Goal: Task Accomplishment & Management: Complete application form

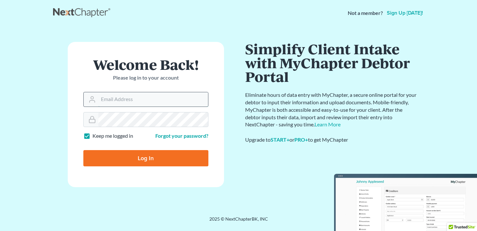
click at [138, 104] on input "Email Address" at bounding box center [153, 99] width 110 height 14
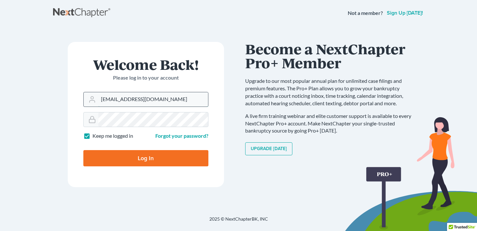
type input "[EMAIL_ADDRESS][DOMAIN_NAME]"
click at [83, 150] on input "Log In" at bounding box center [145, 158] width 125 height 16
type input "Thinking..."
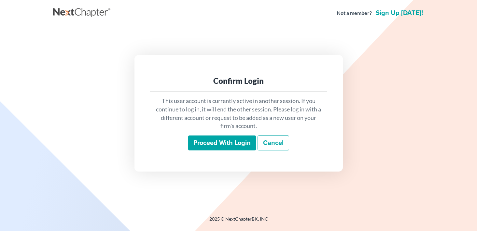
click at [217, 144] on input "Proceed with login" at bounding box center [222, 143] width 68 height 15
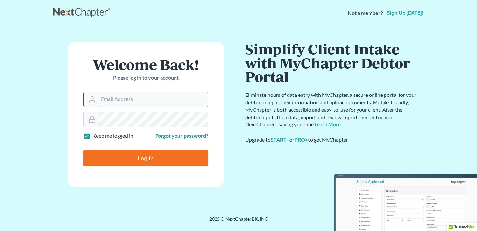
click at [140, 99] on input "Email Address" at bounding box center [153, 99] width 110 height 14
click at [142, 103] on input "Email Address" at bounding box center [153, 99] width 110 height 14
click at [143, 99] on input "Email Address" at bounding box center [153, 99] width 110 height 14
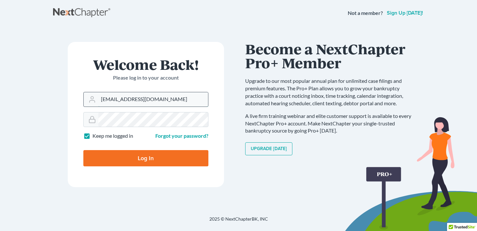
type input "[EMAIL_ADDRESS][DOMAIN_NAME]"
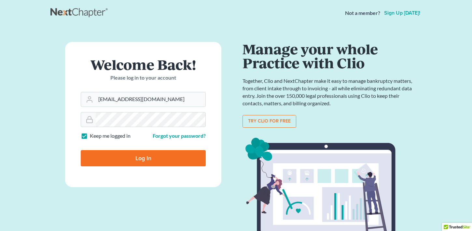
click at [160, 160] on input "Log In" at bounding box center [143, 158] width 125 height 16
type input "Thinking..."
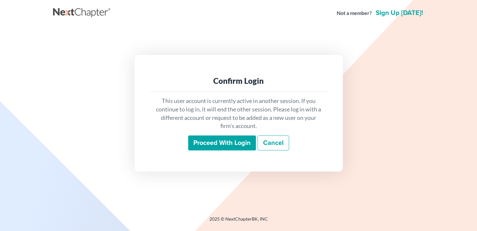
click at [229, 145] on input "Proceed with login" at bounding box center [222, 143] width 68 height 15
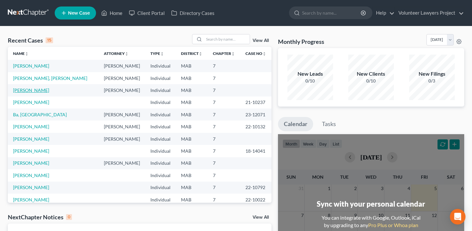
click at [38, 91] on link "Fequiere, Anne Marie" at bounding box center [31, 91] width 36 height 6
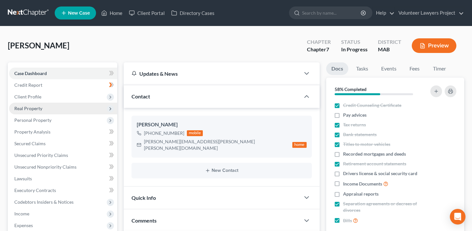
click at [37, 112] on span "Real Property" at bounding box center [63, 109] width 108 height 12
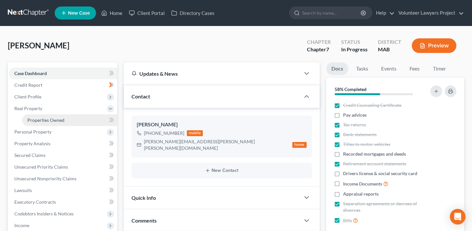
click at [50, 121] on span "Properties Owned" at bounding box center [45, 121] width 37 height 6
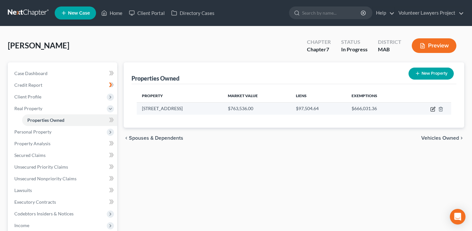
click at [433, 110] on icon "button" at bounding box center [433, 108] width 3 height 3
select select "22"
select select "0"
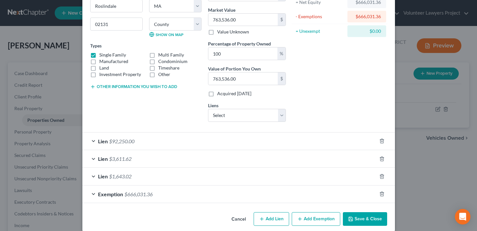
scroll to position [81, 0]
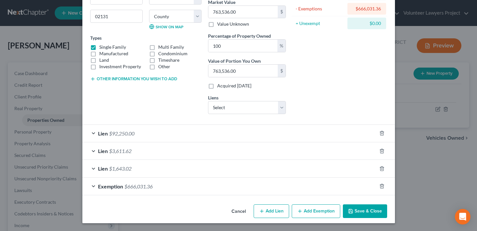
click at [89, 186] on div "Exemption $666,031.36" at bounding box center [229, 186] width 294 height 17
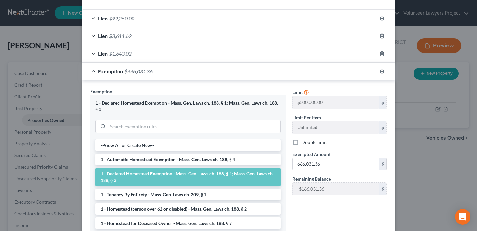
scroll to position [256, 0]
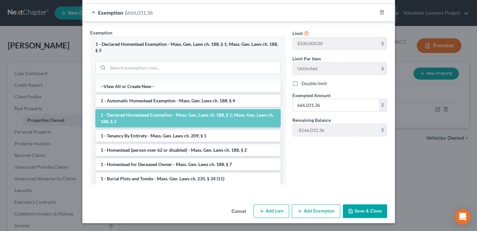
click at [239, 212] on button "Cancel" at bounding box center [238, 211] width 25 height 13
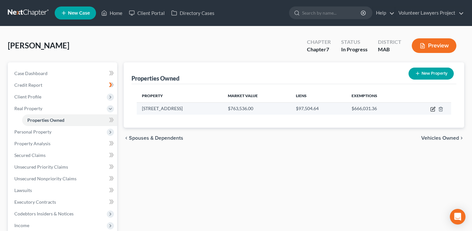
click at [431, 110] on icon "button" at bounding box center [432, 109] width 5 height 5
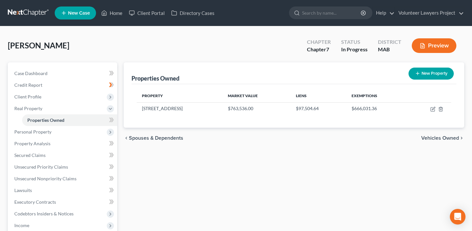
select select "22"
select select "12"
select select "0"
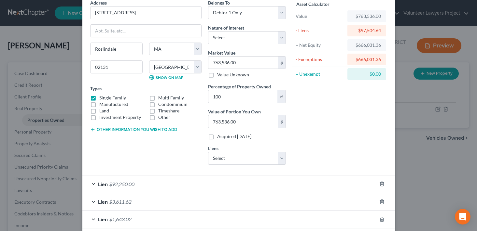
scroll to position [81, 0]
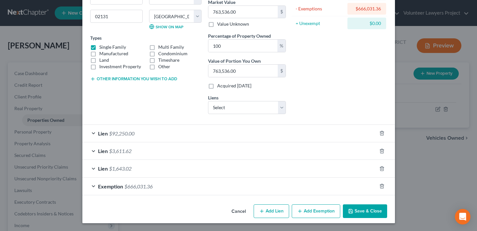
click at [91, 187] on div "Exemption $666,031.36" at bounding box center [229, 186] width 294 height 17
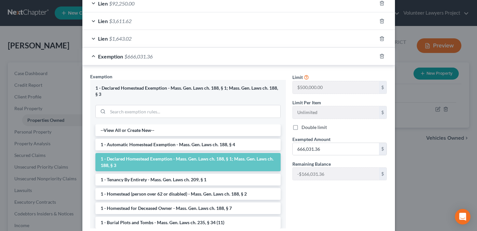
scroll to position [256, 0]
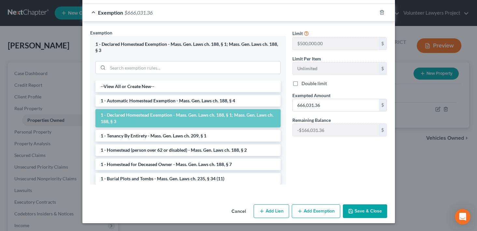
click at [237, 213] on button "Cancel" at bounding box center [238, 211] width 25 height 13
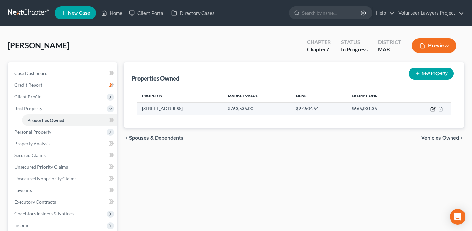
click at [433, 111] on icon "button" at bounding box center [433, 110] width 4 height 4
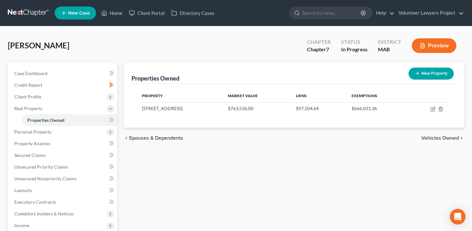
select select "22"
select select "12"
select select "0"
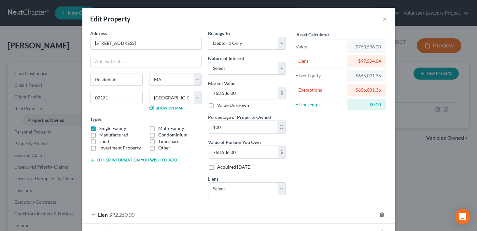
scroll to position [81, 0]
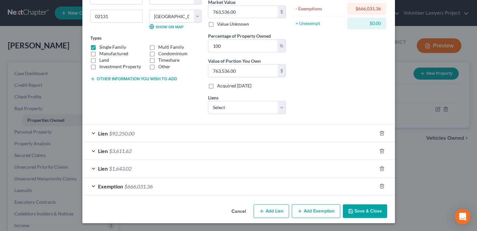
click at [91, 168] on div "Lien $1,643.02" at bounding box center [229, 168] width 294 height 17
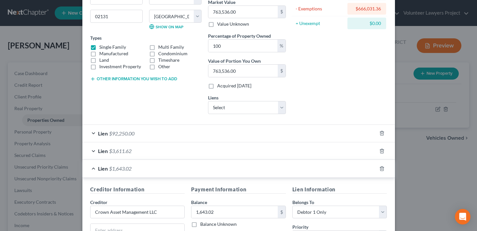
click at [91, 152] on div "Lien $3,611.62" at bounding box center [229, 151] width 294 height 17
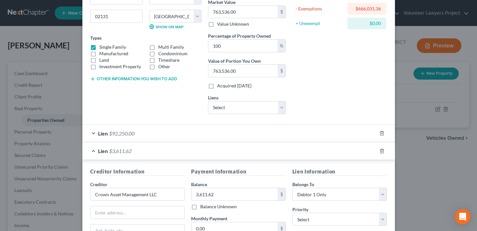
click at [92, 134] on div "Lien $92,250.00" at bounding box center [229, 133] width 294 height 17
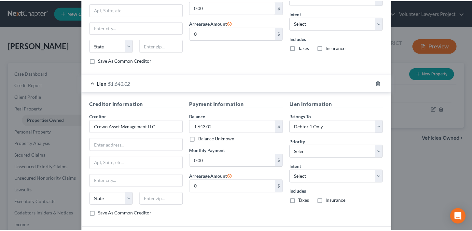
scroll to position [489, 0]
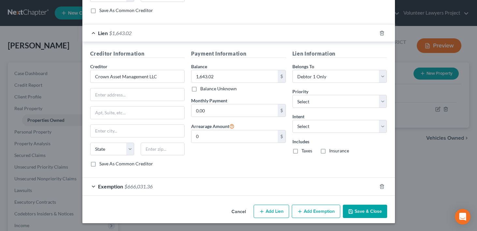
click at [237, 212] on button "Cancel" at bounding box center [238, 212] width 25 height 13
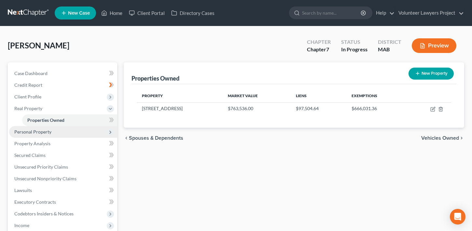
click at [44, 133] on span "Personal Property" at bounding box center [32, 132] width 37 height 6
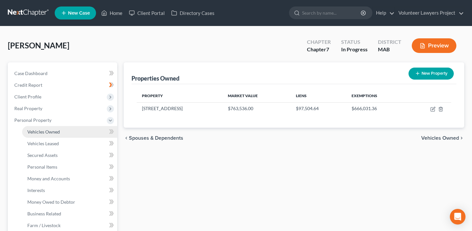
click at [51, 131] on span "Vehicles Owned" at bounding box center [43, 132] width 33 height 6
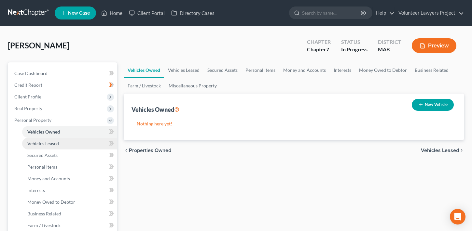
click at [52, 143] on span "Vehicles Leased" at bounding box center [43, 144] width 32 height 6
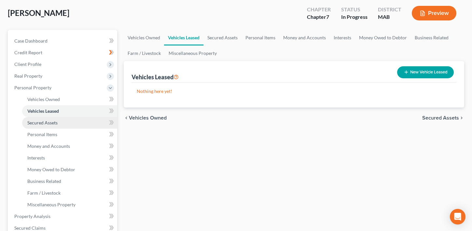
click at [43, 122] on span "Secured Assets" at bounding box center [42, 123] width 30 height 6
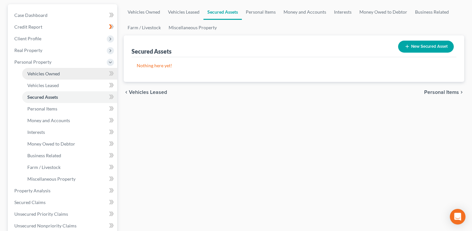
scroll to position [65, 0]
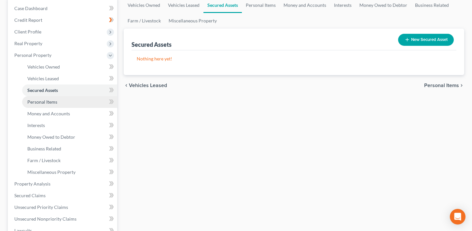
click at [48, 102] on span "Personal Items" at bounding box center [42, 102] width 30 height 6
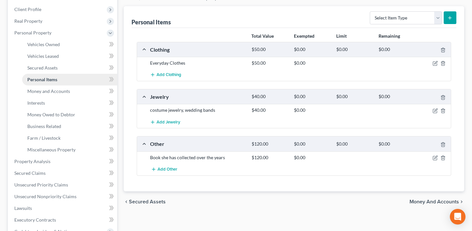
scroll to position [33, 0]
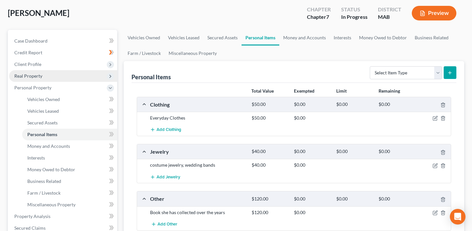
click at [32, 77] on span "Real Property" at bounding box center [28, 76] width 28 height 6
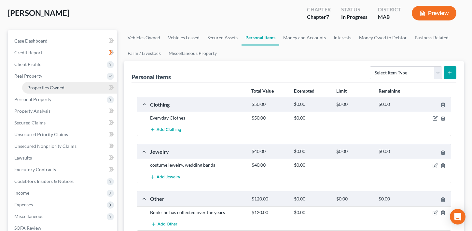
click at [35, 88] on span "Properties Owned" at bounding box center [45, 88] width 37 height 6
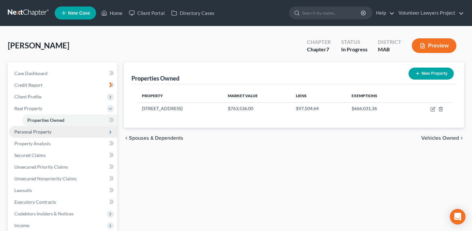
click at [38, 129] on span "Personal Property" at bounding box center [63, 132] width 108 height 12
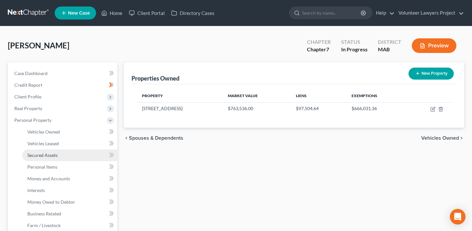
click at [48, 155] on span "Secured Assets" at bounding box center [42, 156] width 30 height 6
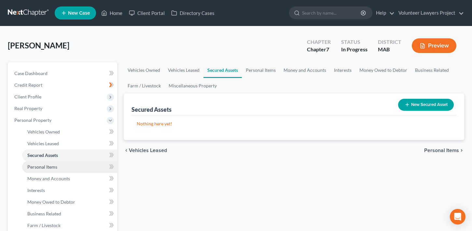
click at [50, 167] on span "Personal Items" at bounding box center [42, 167] width 30 height 6
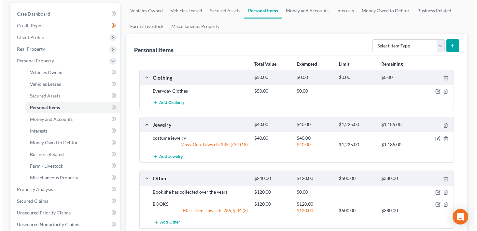
scroll to position [98, 0]
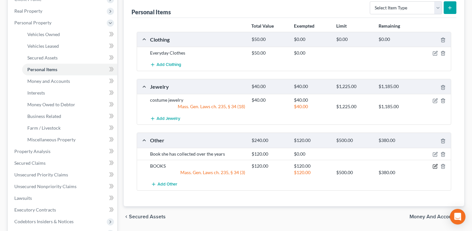
click at [435, 166] on icon "button" at bounding box center [435, 166] width 5 height 5
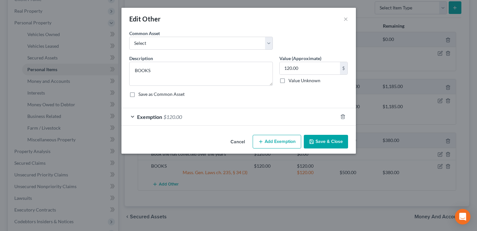
click at [133, 115] on div "Exemption $120.00" at bounding box center [229, 116] width 216 height 17
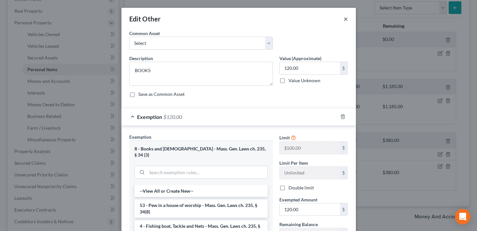
click at [343, 21] on button "×" at bounding box center [345, 19] width 5 height 8
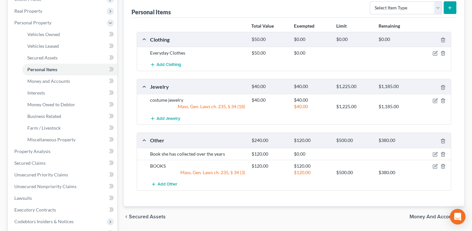
click at [263, 221] on div "chevron_left Secured Assets Money and Accounts chevron_right" at bounding box center [294, 217] width 341 height 21
click at [158, 67] on span "Add Clothing" at bounding box center [169, 65] width 25 height 5
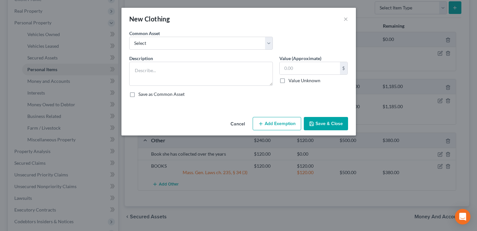
click at [241, 125] on button "Cancel" at bounding box center [237, 124] width 25 height 13
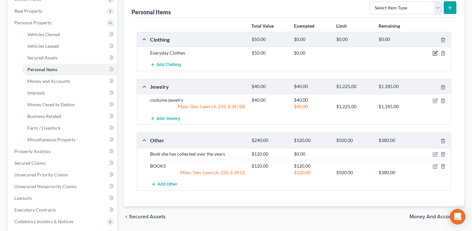
click at [436, 53] on icon "button" at bounding box center [435, 52] width 3 height 3
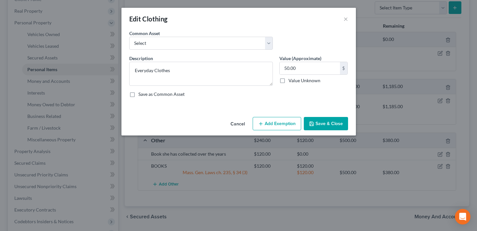
click at [281, 126] on button "Add Exemption" at bounding box center [277, 124] width 49 height 14
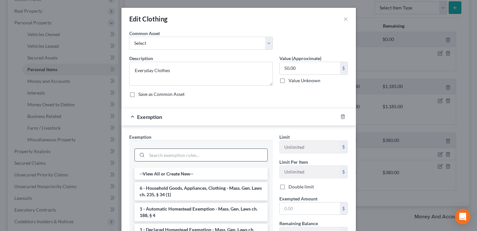
click at [192, 157] on input "search" at bounding box center [207, 155] width 120 height 12
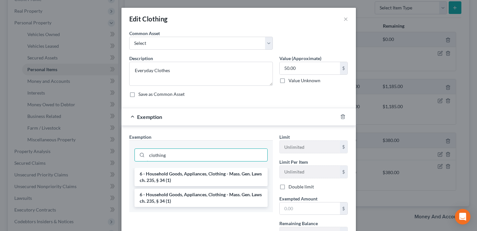
scroll to position [33, 0]
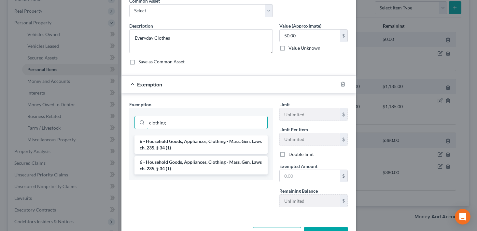
type input "clothing"
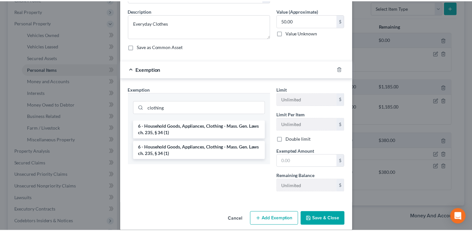
scroll to position [55, 0]
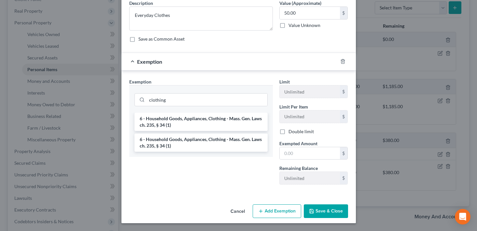
click at [239, 211] on button "Cancel" at bounding box center [237, 211] width 25 height 13
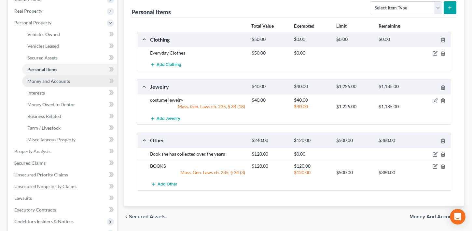
click at [50, 82] on span "Money and Accounts" at bounding box center [48, 81] width 43 height 6
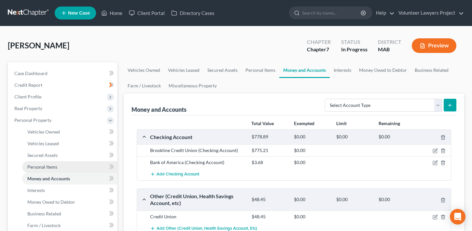
click at [46, 168] on span "Personal Items" at bounding box center [42, 167] width 30 height 6
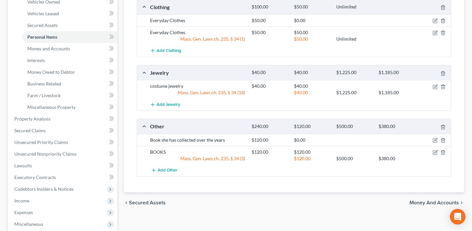
scroll to position [98, 0]
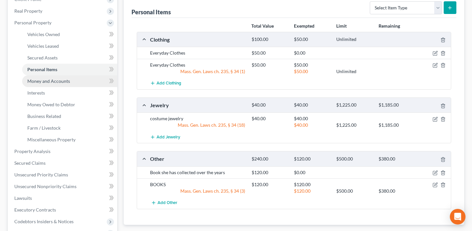
click at [47, 81] on span "Money and Accounts" at bounding box center [48, 81] width 43 height 6
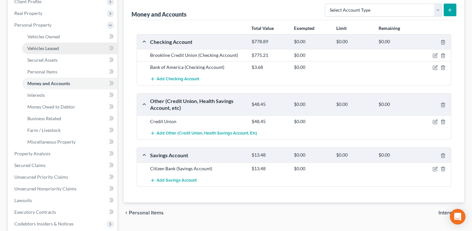
scroll to position [98, 0]
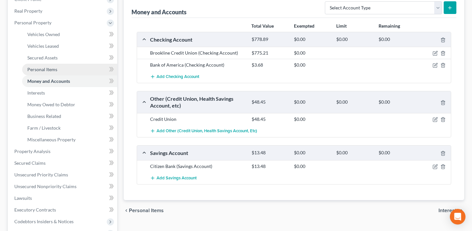
click at [48, 71] on span "Personal Items" at bounding box center [42, 70] width 30 height 6
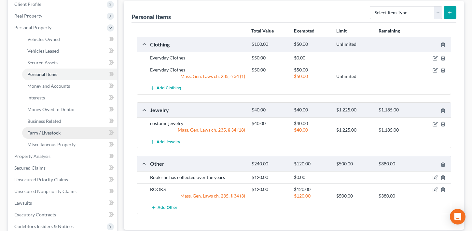
scroll to position [98, 0]
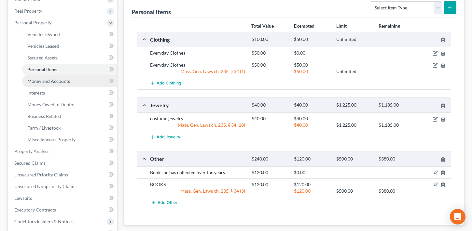
click at [44, 79] on span "Money and Accounts" at bounding box center [48, 81] width 43 height 6
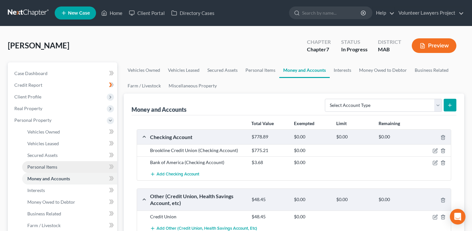
click at [44, 167] on span "Personal Items" at bounding box center [42, 167] width 30 height 6
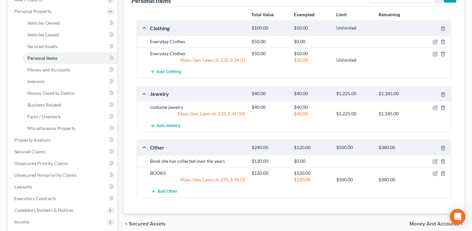
scroll to position [98, 0]
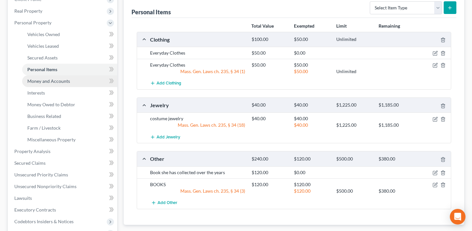
click at [49, 84] on link "Money and Accounts" at bounding box center [69, 82] width 95 height 12
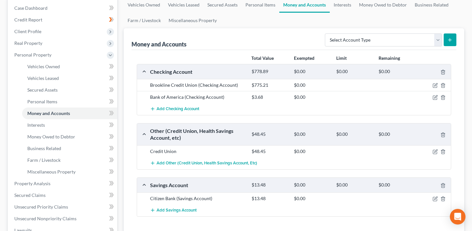
scroll to position [65, 0]
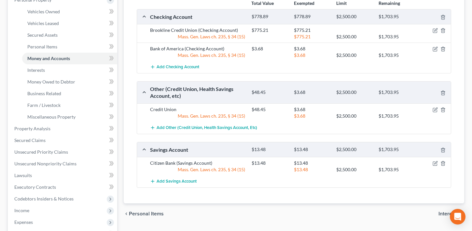
scroll to position [130, 0]
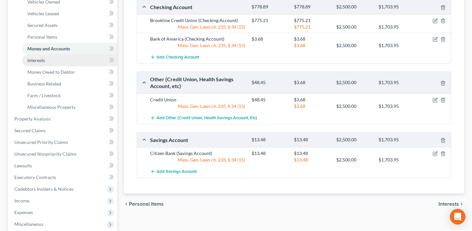
click at [35, 59] on span "Interests" at bounding box center [36, 61] width 18 height 6
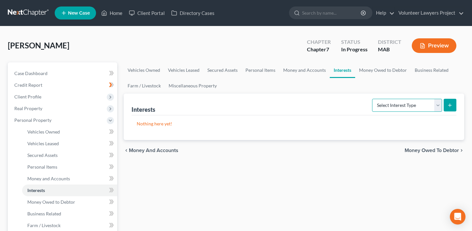
click at [437, 105] on select "Select Interest Type 401K Annuity Bond Education IRA Government Bond Government…" at bounding box center [407, 105] width 70 height 13
click at [437, 104] on select "Select Interest Type 401K Annuity Bond Education IRA Government Bond Government…" at bounding box center [407, 105] width 70 height 13
click at [36, 203] on span "Money Owed to Debtor" at bounding box center [51, 203] width 48 height 6
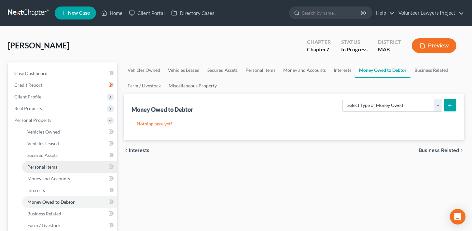
scroll to position [33, 0]
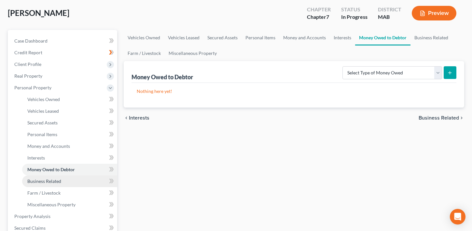
click at [49, 183] on span "Business Related" at bounding box center [44, 182] width 34 height 6
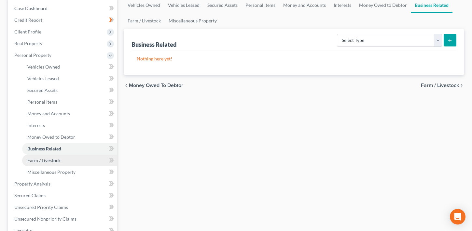
click at [54, 163] on span "Farm / Livestock" at bounding box center [43, 161] width 33 height 6
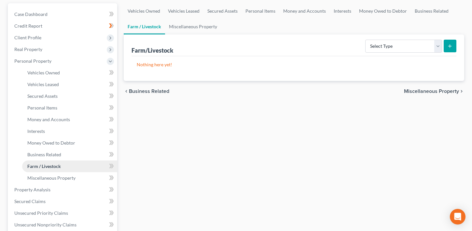
scroll to position [65, 0]
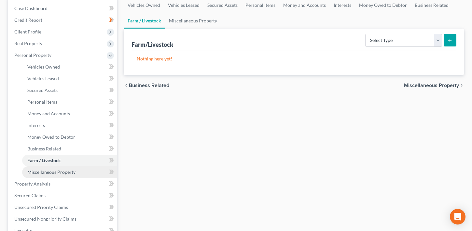
click at [54, 173] on span "Miscellaneous Property" at bounding box center [51, 173] width 48 height 6
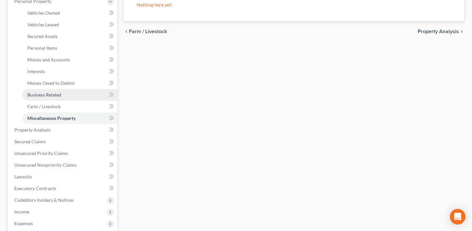
scroll to position [130, 0]
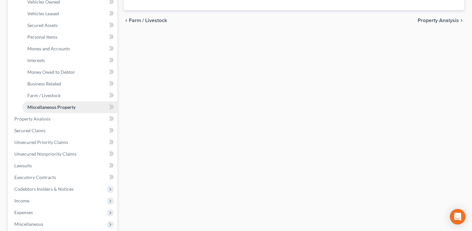
click at [61, 109] on span "Miscellaneous Property" at bounding box center [51, 108] width 48 height 6
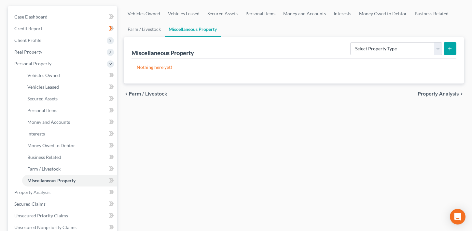
scroll to position [65, 0]
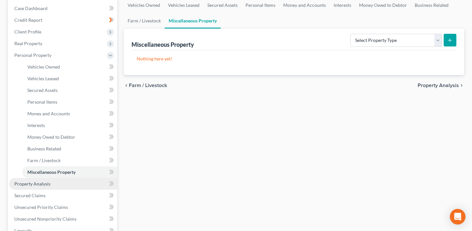
click at [36, 184] on span "Property Analysis" at bounding box center [32, 184] width 36 height 6
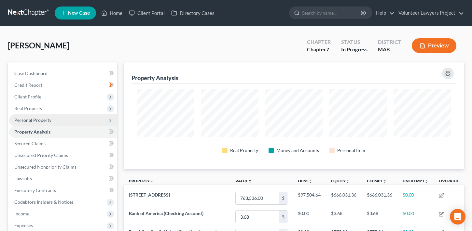
click at [43, 122] on span "Personal Property" at bounding box center [32, 121] width 37 height 6
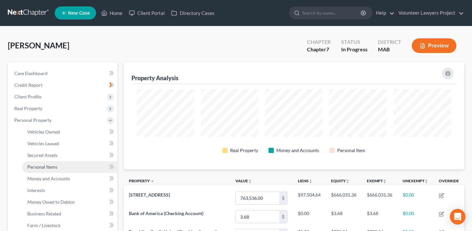
click at [63, 167] on link "Personal Items" at bounding box center [69, 167] width 95 height 12
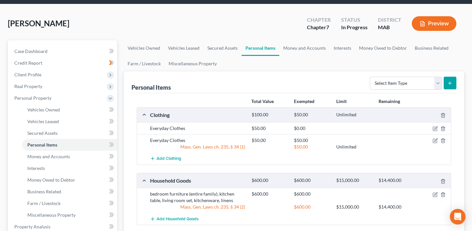
scroll to position [33, 0]
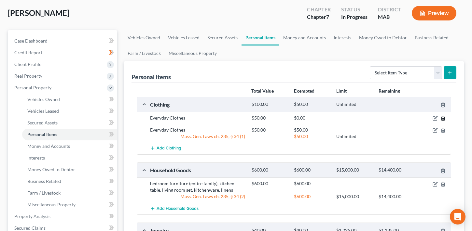
click at [443, 118] on icon "button" at bounding box center [443, 118] width 5 height 5
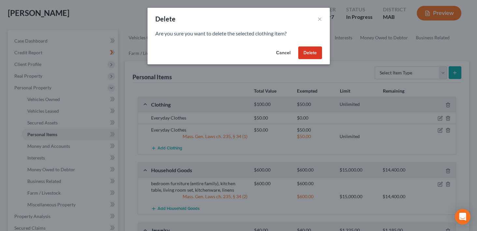
click at [308, 52] on button "Delete" at bounding box center [310, 53] width 24 height 13
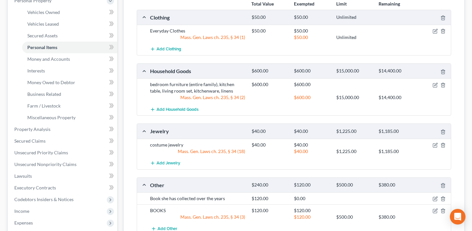
scroll to position [163, 0]
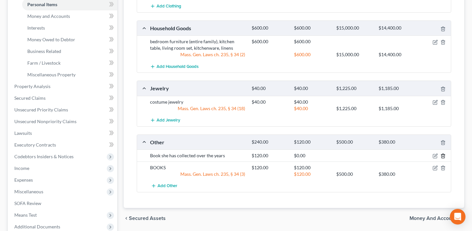
click at [444, 156] on icon "button" at bounding box center [443, 156] width 5 height 5
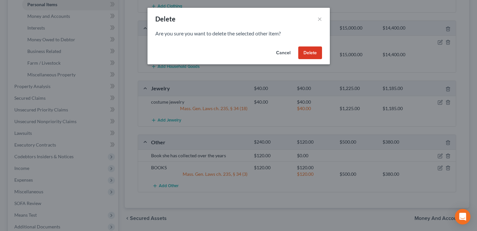
click at [314, 55] on button "Delete" at bounding box center [310, 53] width 24 height 13
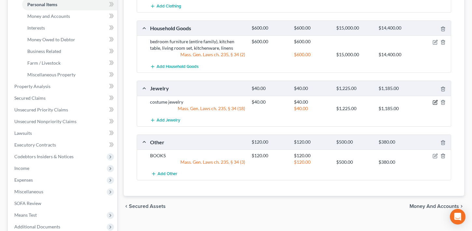
click at [436, 103] on icon "button" at bounding box center [435, 102] width 5 height 5
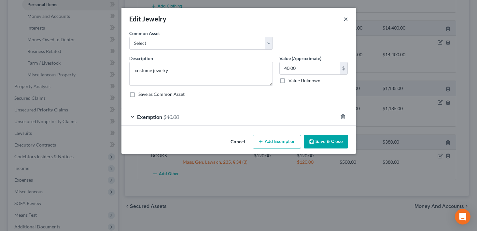
click at [348, 18] on button "×" at bounding box center [345, 19] width 5 height 8
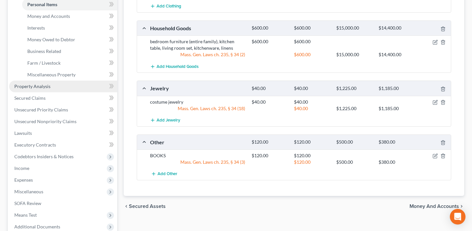
click at [36, 85] on span "Property Analysis" at bounding box center [32, 87] width 36 height 6
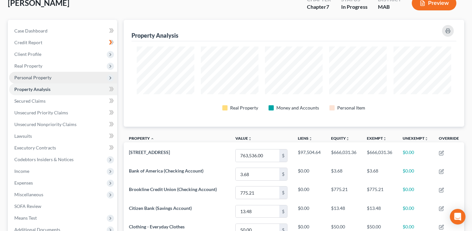
scroll to position [33, 0]
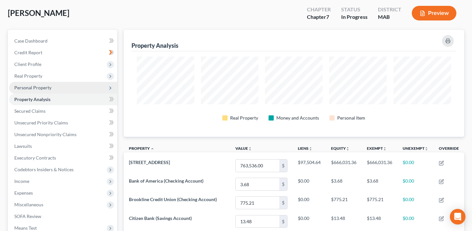
click at [41, 88] on span "Personal Property" at bounding box center [32, 88] width 37 height 6
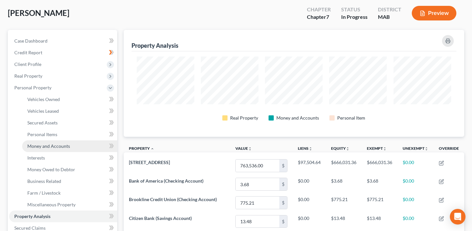
click at [52, 147] on span "Money and Accounts" at bounding box center [48, 147] width 43 height 6
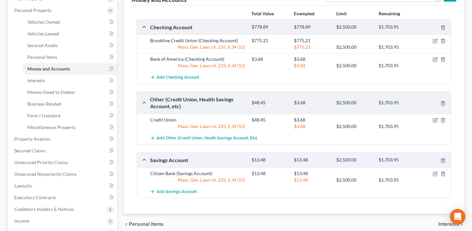
scroll to position [98, 0]
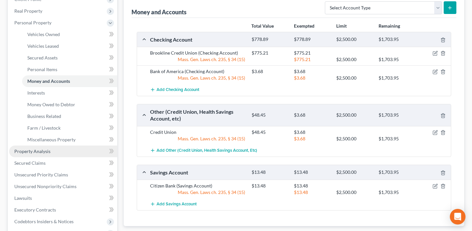
click at [49, 151] on span "Property Analysis" at bounding box center [32, 152] width 36 height 6
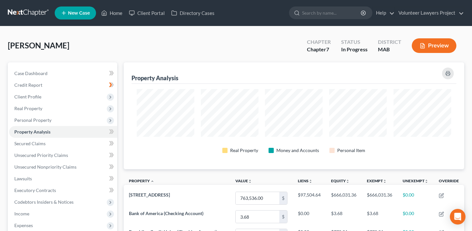
scroll to position [107, 341]
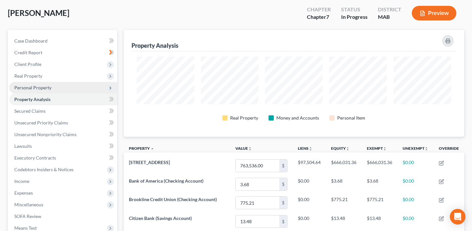
click at [46, 87] on span "Personal Property" at bounding box center [32, 88] width 37 height 6
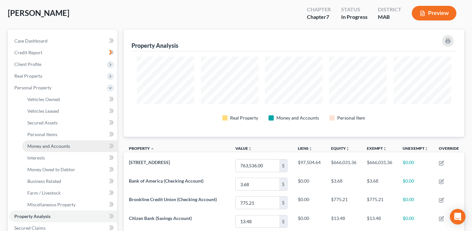
click at [53, 147] on span "Money and Accounts" at bounding box center [48, 147] width 43 height 6
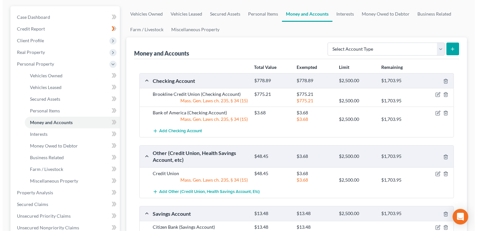
scroll to position [98, 0]
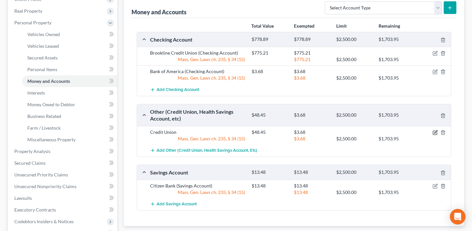
click at [435, 133] on icon "button" at bounding box center [435, 132] width 5 height 5
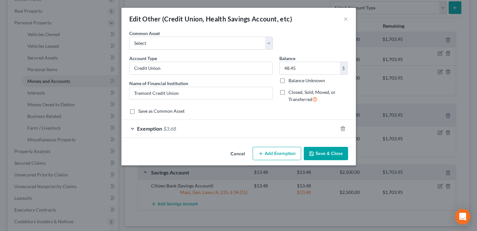
click at [137, 131] on span "Exemption" at bounding box center [149, 129] width 25 height 6
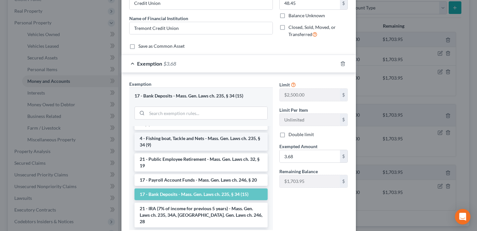
scroll to position [33, 0]
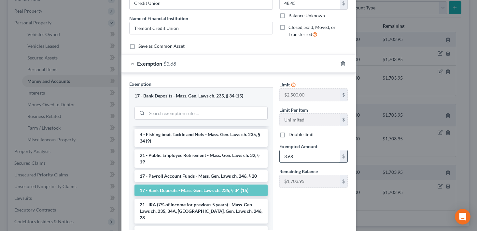
click at [297, 157] on input "3.68" at bounding box center [310, 156] width 60 height 12
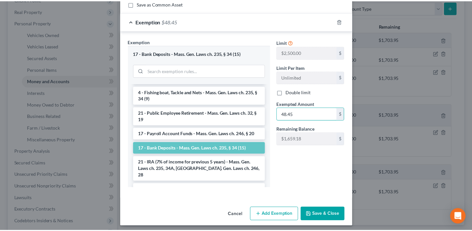
scroll to position [111, 0]
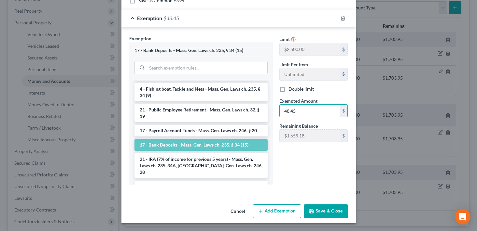
type input "48.45"
click at [323, 211] on button "Save & Close" at bounding box center [326, 212] width 44 height 14
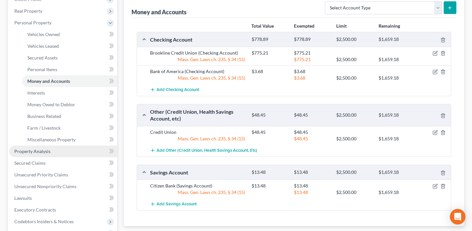
click at [48, 151] on span "Property Analysis" at bounding box center [32, 152] width 36 height 6
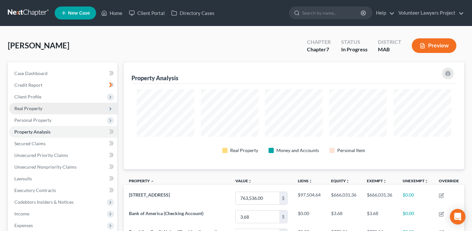
click at [37, 107] on span "Real Property" at bounding box center [28, 109] width 28 height 6
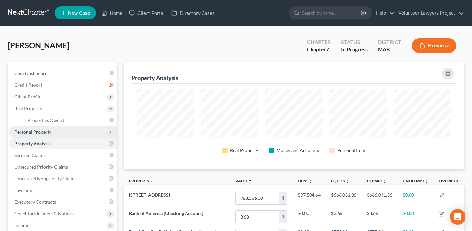
click at [35, 133] on span "Personal Property" at bounding box center [32, 132] width 37 height 6
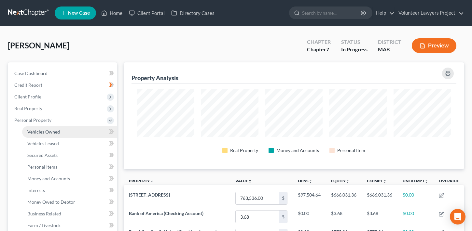
click at [44, 131] on span "Vehicles Owned" at bounding box center [43, 132] width 33 height 6
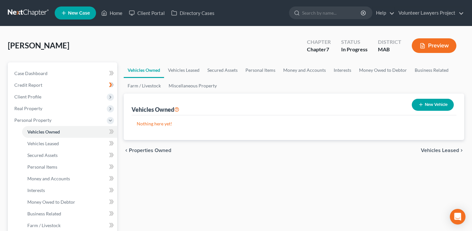
click at [430, 105] on button "New Vehicle" at bounding box center [433, 105] width 42 height 12
select select "0"
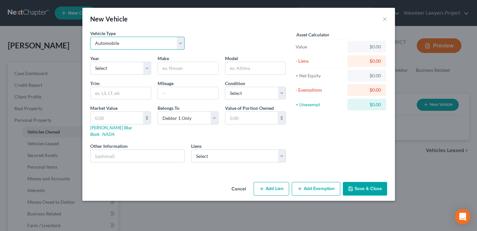
click at [119, 43] on select "Select Automobile Truck Trailer Watercraft Aircraft Motor Home Atv Other Vehicle" at bounding box center [137, 43] width 95 height 13
click at [90, 37] on select "Select Automobile Truck Trailer Watercraft Aircraft Motor Home Atv Other Vehicle" at bounding box center [137, 43] width 95 height 13
click at [112, 67] on select "Select 2026 2025 2024 2023 2022 2021 2020 2019 2018 2017 2016 2015 2014 2013 20…" at bounding box center [120, 68] width 61 height 13
click at [90, 62] on select "Select 2026 2025 2024 2023 2022 2021 2020 2019 2018 2017 2016 2015 2014 2013 20…" at bounding box center [120, 68] width 61 height 13
drag, startPoint x: 125, startPoint y: 69, endPoint x: 119, endPoint y: 74, distance: 7.6
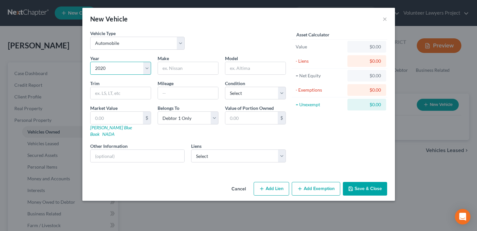
click at [125, 69] on select "Select 2026 2025 2024 2023 2022 2021 2020 2019 2018 2017 2016 2015 2014 2013 20…" at bounding box center [120, 68] width 61 height 13
select select "12"
click at [90, 62] on select "Select 2026 2025 2024 2023 2022 2021 2020 2019 2018 2017 2016 2015 2014 2013 20…" at bounding box center [120, 68] width 61 height 13
click at [179, 70] on input "text" at bounding box center [188, 68] width 60 height 12
type input "Toyota"
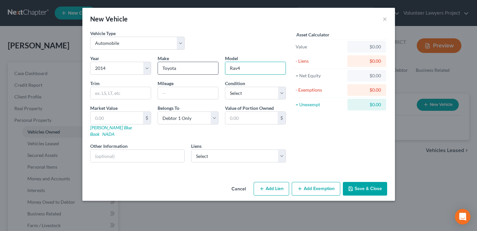
type input "Rav4"
type input "Limited"
type input "136000"
select select "1"
type input "1"
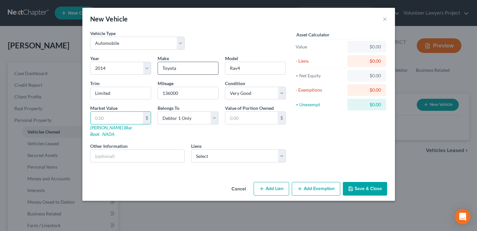
type input "1.00"
type input "15"
type input "15.00"
type input "150"
type input "150.00"
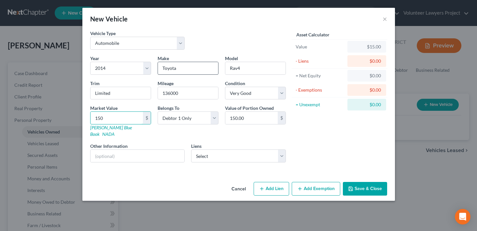
type input "1500"
type input "1,500.00"
type input "1,5000"
type input "15,000.00"
type input "15,000"
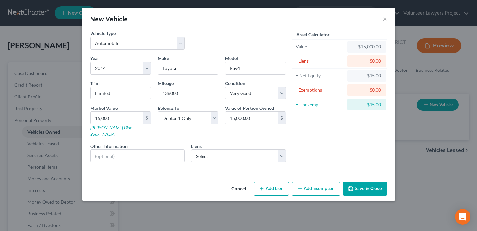
click at [112, 127] on link "[PERSON_NAME] Blue Book" at bounding box center [111, 131] width 42 height 12
click at [217, 150] on select "Select National Grid - $900.00" at bounding box center [238, 156] width 95 height 13
click at [213, 150] on select "Select National Grid - $900.00" at bounding box center [238, 156] width 95 height 13
click at [312, 182] on button "Add Exemption" at bounding box center [316, 189] width 49 height 14
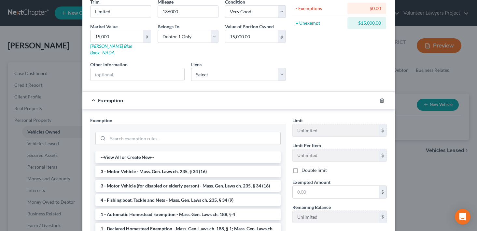
scroll to position [98, 0]
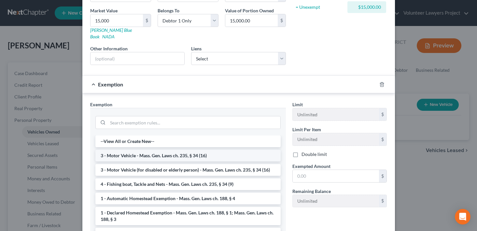
click at [167, 151] on li "3 - Motor Vehicle - Mass. Gen. Laws ch. 235, § 34 (16)" at bounding box center [187, 156] width 185 height 12
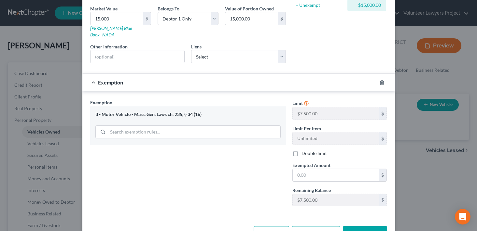
scroll to position [115, 0]
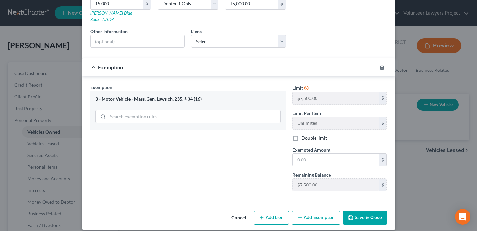
click at [361, 212] on button "Save & Close" at bounding box center [365, 218] width 44 height 14
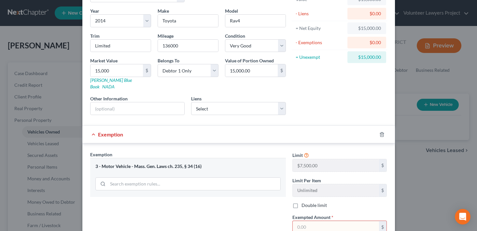
scroll to position [65, 0]
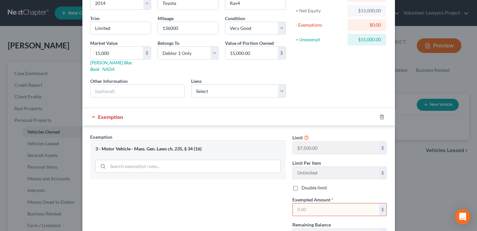
click at [322, 205] on input "text" at bounding box center [336, 210] width 86 height 12
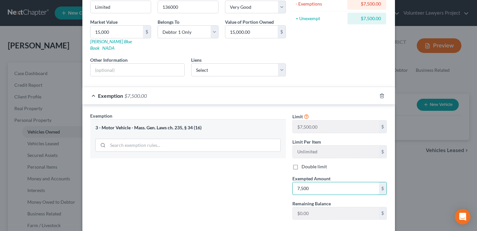
scroll to position [98, 0]
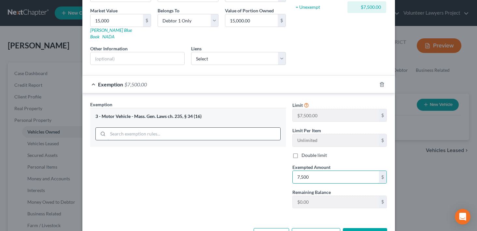
type input "7,500"
click at [146, 129] on input "search" at bounding box center [194, 134] width 173 height 12
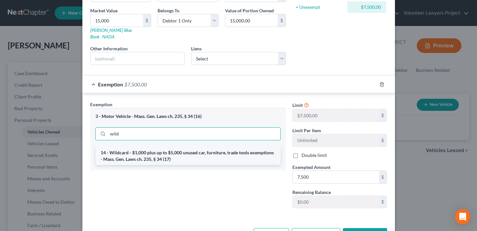
type input "wild"
click at [157, 149] on li "14 - Wildcard - $1,000 plus up to $5,000 unused car, furniture, trade tools exe…" at bounding box center [187, 156] width 185 height 18
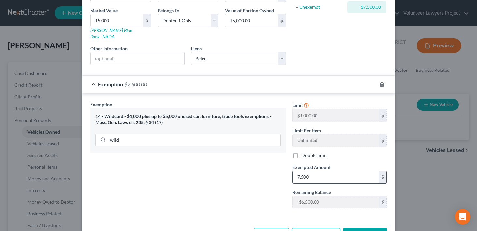
click at [327, 171] on input "7,500" at bounding box center [336, 177] width 86 height 12
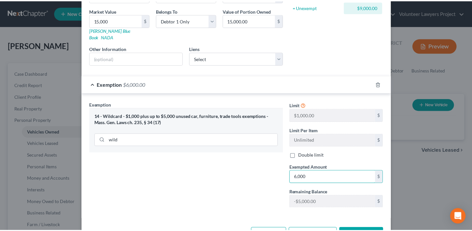
scroll to position [115, 0]
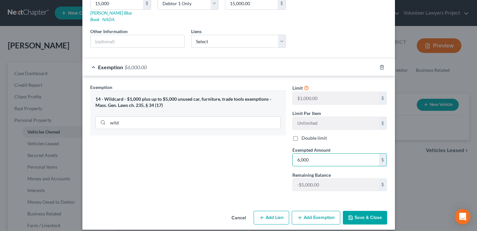
type input "6,000"
click at [363, 211] on button "Save & Close" at bounding box center [365, 218] width 44 height 14
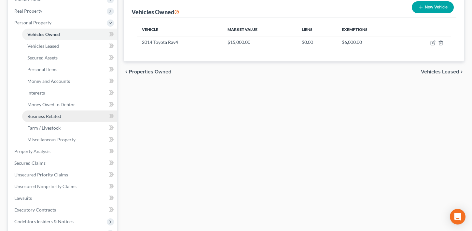
scroll to position [130, 0]
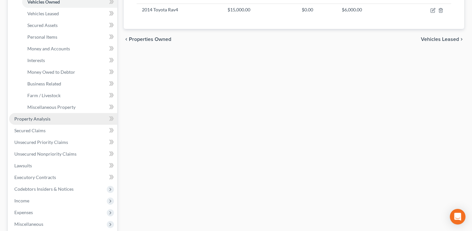
click at [40, 120] on span "Property Analysis" at bounding box center [32, 119] width 36 height 6
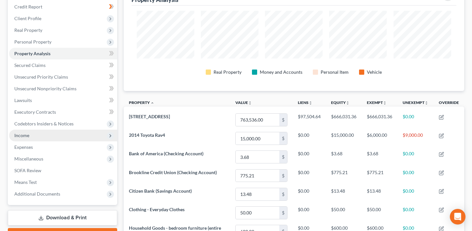
scroll to position [33, 0]
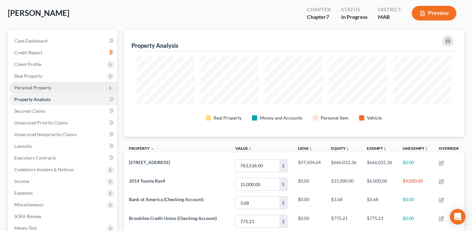
click at [36, 89] on span "Personal Property" at bounding box center [32, 88] width 37 height 6
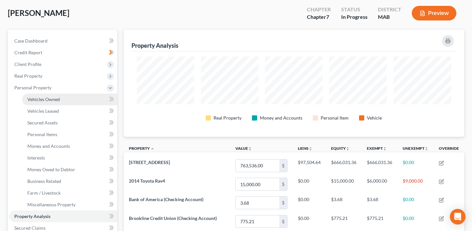
click at [35, 100] on span "Vehicles Owned" at bounding box center [43, 100] width 33 height 6
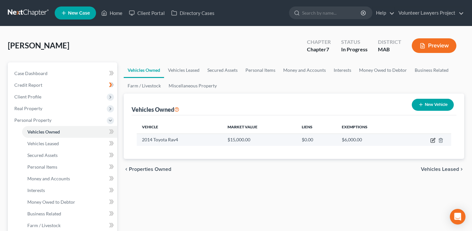
click at [432, 141] on icon "button" at bounding box center [433, 139] width 3 height 3
select select "0"
select select "12"
select select "1"
select select "0"
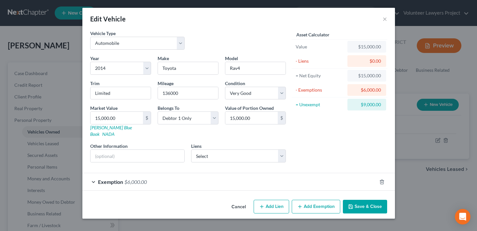
click at [95, 177] on div "Exemption $6,000.00" at bounding box center [229, 182] width 294 height 17
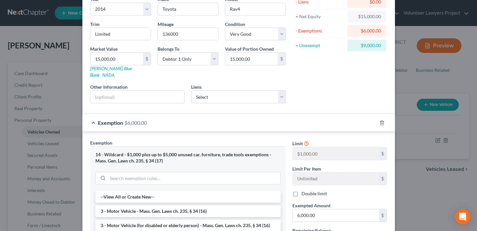
scroll to position [65, 0]
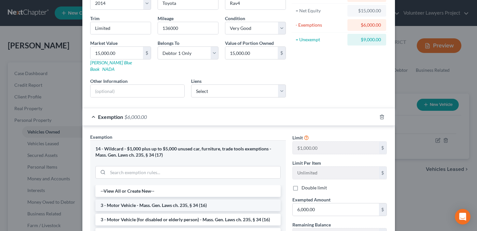
click at [141, 200] on li "3 - Motor Vehicle - Mass. Gen. Laws ch. 235, § 34 (16)" at bounding box center [187, 206] width 185 height 12
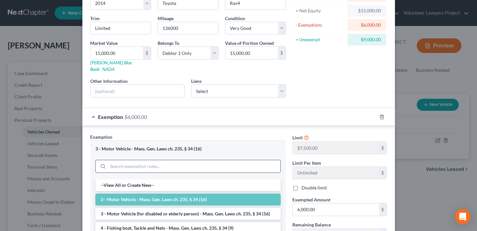
click at [133, 164] on input "search" at bounding box center [194, 167] width 173 height 12
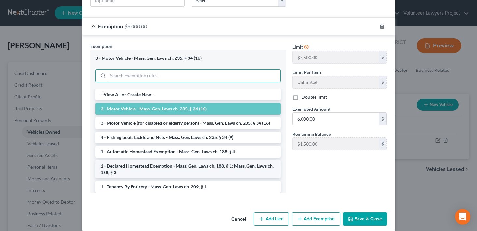
scroll to position [157, 0]
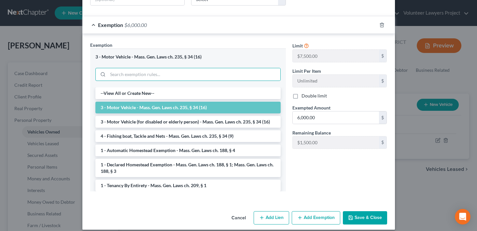
click at [238, 212] on button "Cancel" at bounding box center [238, 218] width 25 height 13
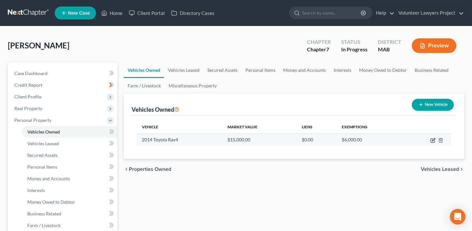
click at [433, 142] on icon "button" at bounding box center [432, 140] width 5 height 5
select select "0"
select select "12"
select select "1"
select select "0"
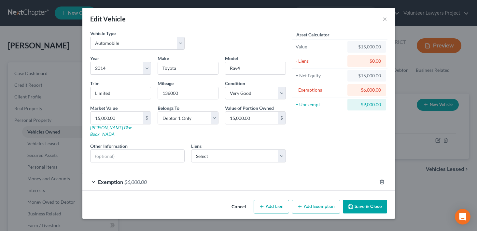
click at [305, 202] on button "Add Exemption" at bounding box center [316, 207] width 49 height 14
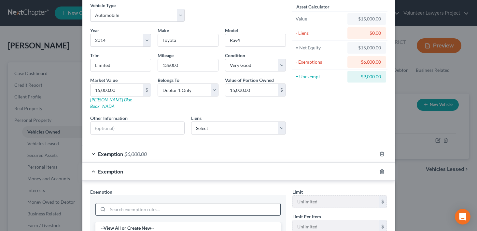
scroll to position [65, 0]
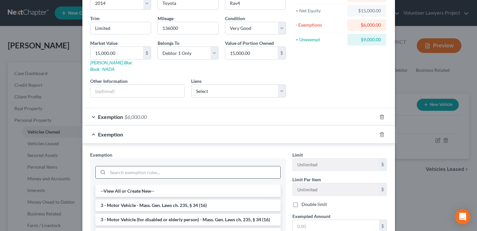
click at [146, 168] on input "search" at bounding box center [194, 173] width 173 height 12
click at [164, 200] on li "3 - Motor Vehicle - Mass. Gen. Laws ch. 235, § 34 (16)" at bounding box center [187, 206] width 185 height 12
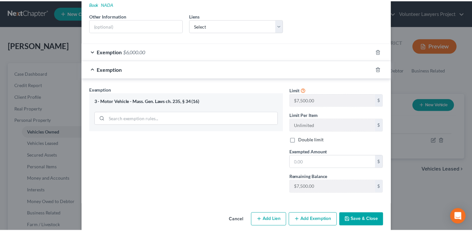
scroll to position [133, 0]
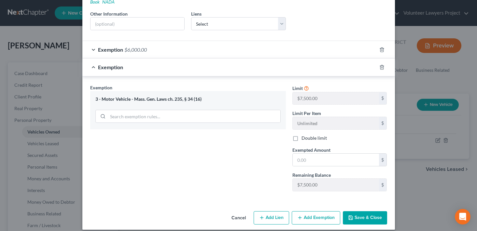
click at [349, 216] on polyline "button" at bounding box center [350, 216] width 2 height 1
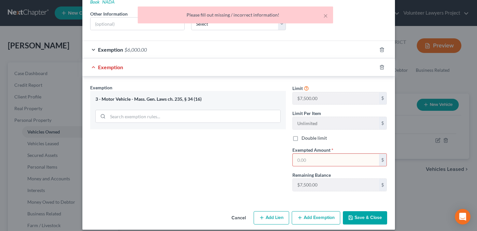
click at [319, 154] on input "text" at bounding box center [336, 160] width 86 height 12
type input "7,500"
click at [365, 214] on button "Save & Close" at bounding box center [365, 219] width 44 height 14
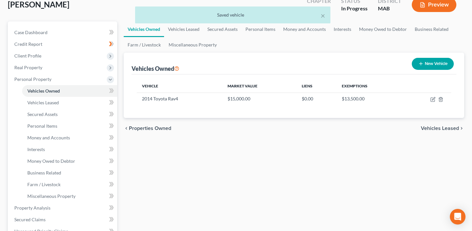
scroll to position [130, 0]
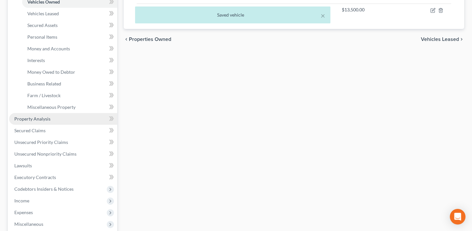
click at [37, 118] on span "Property Analysis" at bounding box center [32, 119] width 36 height 6
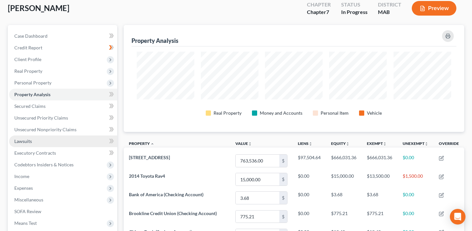
scroll to position [33, 0]
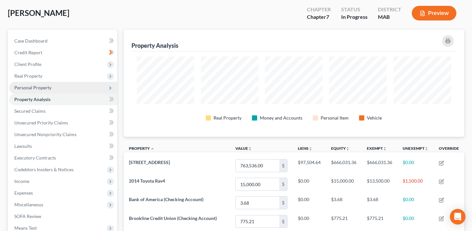
click at [37, 88] on span "Personal Property" at bounding box center [32, 88] width 37 height 6
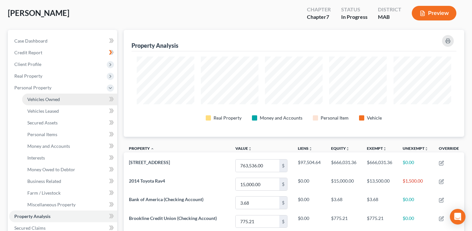
click at [50, 100] on span "Vehicles Owned" at bounding box center [43, 100] width 33 height 6
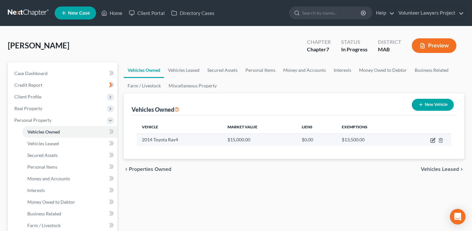
click at [431, 141] on icon "button" at bounding box center [433, 141] width 4 height 4
select select "0"
select select "12"
select select "1"
select select "0"
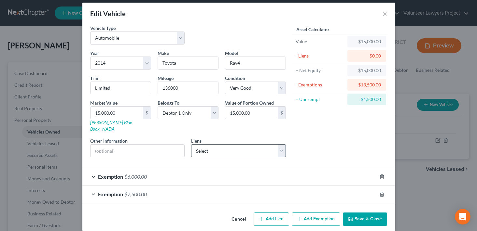
scroll to position [7, 0]
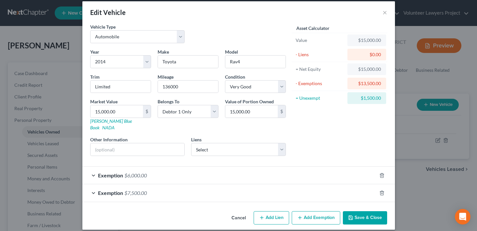
click at [147, 188] on div "Exemption $7,500.00" at bounding box center [229, 193] width 294 height 17
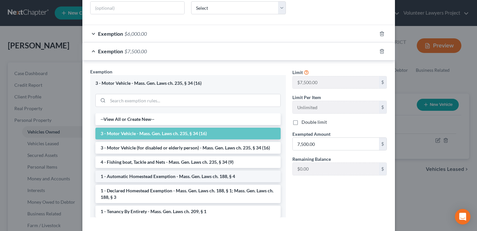
scroll to position [169, 0]
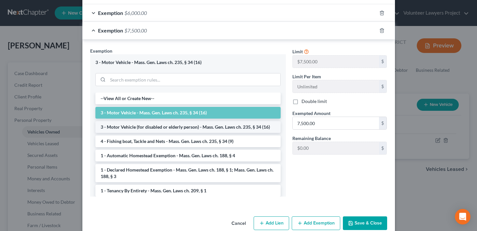
click at [186, 121] on li "3 - Motor Vehicle (for disabled or elderly person) - Mass. Gen. Laws ch. 235, §…" at bounding box center [187, 127] width 185 height 12
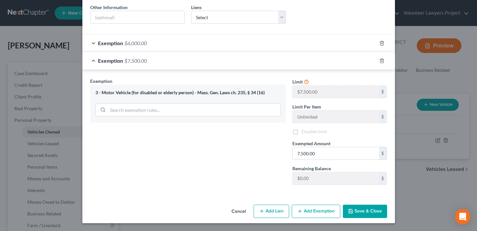
scroll to position [133, 0]
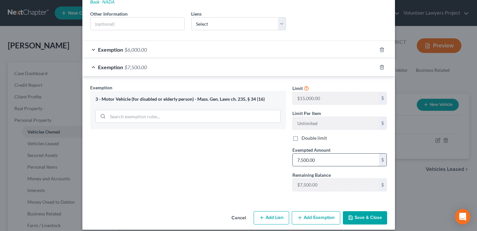
click at [319, 154] on input "7,500.00" at bounding box center [336, 160] width 86 height 12
type input "15,000"
click at [365, 212] on button "Save & Close" at bounding box center [365, 219] width 44 height 14
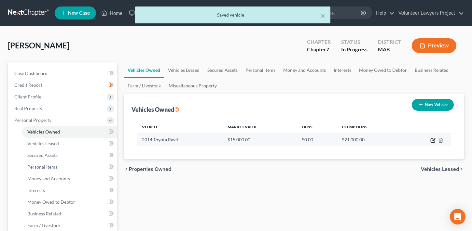
click at [433, 140] on icon "button" at bounding box center [433, 139] width 3 height 3
select select "0"
select select "12"
select select "1"
select select "0"
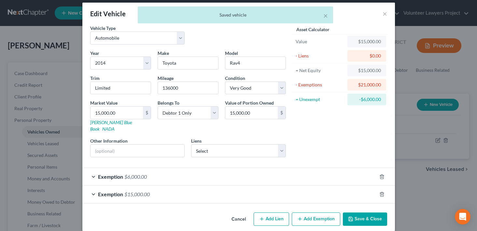
scroll to position [7, 0]
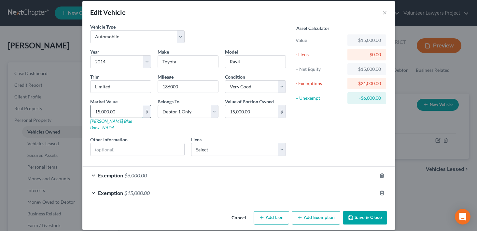
click at [119, 109] on input "15,000.00" at bounding box center [117, 111] width 52 height 12
type input "1"
type input "1.00"
type input "17"
type input "17.00"
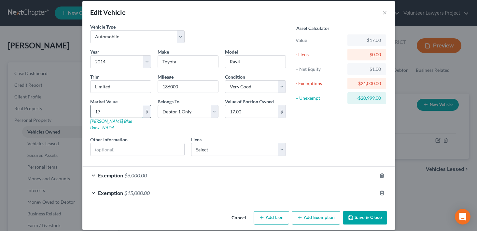
type input "170"
type input "170.00"
type input "1700"
type input "1,700.00"
type input "1,7000"
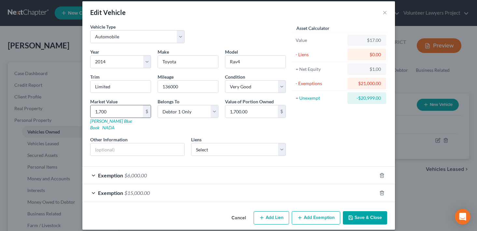
type input "17,000.00"
type input "17,000"
click at [368, 213] on button "Save & Close" at bounding box center [365, 219] width 44 height 14
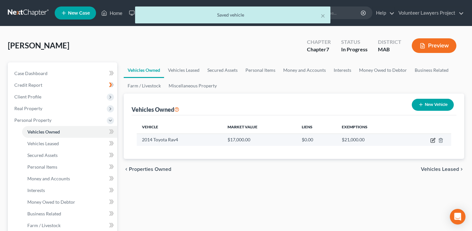
click at [432, 141] on icon "button" at bounding box center [432, 140] width 5 height 5
select select "0"
select select "12"
select select "1"
select select "0"
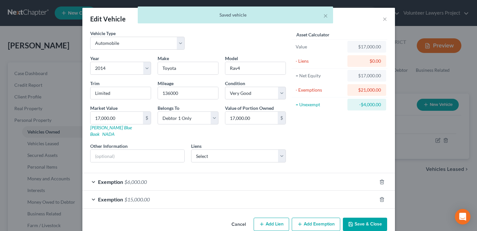
click at [132, 179] on span "$6,000.00" at bounding box center [135, 182] width 22 height 6
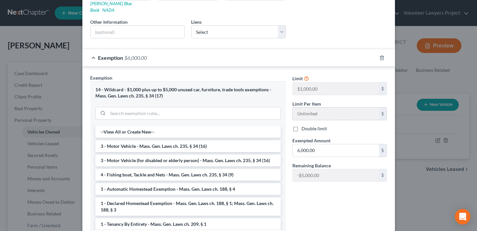
scroll to position [130, 0]
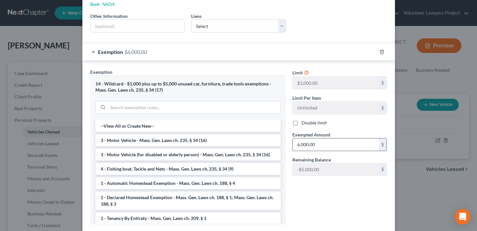
click at [325, 139] on input "6,000.00" at bounding box center [336, 145] width 86 height 12
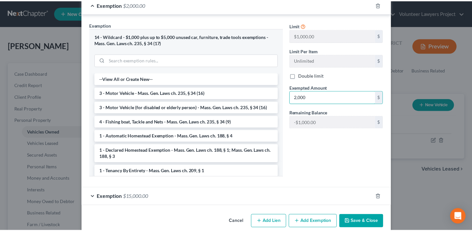
scroll to position [181, 0]
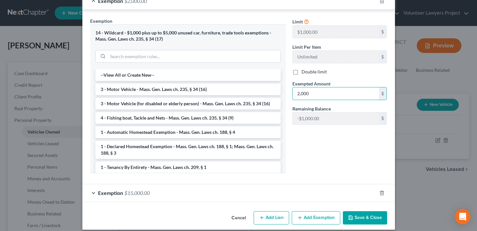
type input "2,000"
click at [365, 212] on button "Save & Close" at bounding box center [365, 219] width 44 height 14
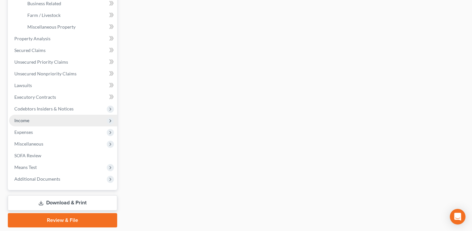
scroll to position [199, 0]
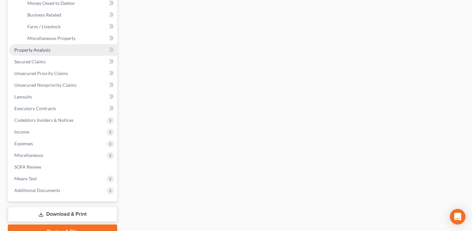
click at [42, 50] on span "Property Analysis" at bounding box center [32, 50] width 36 height 6
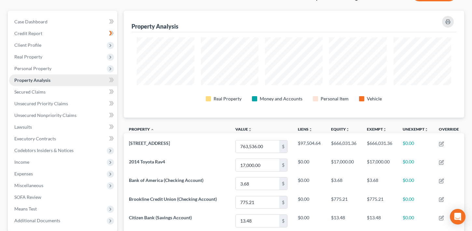
scroll to position [19, 0]
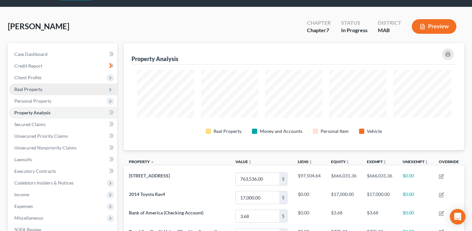
click at [36, 91] on span "Real Property" at bounding box center [28, 90] width 28 height 6
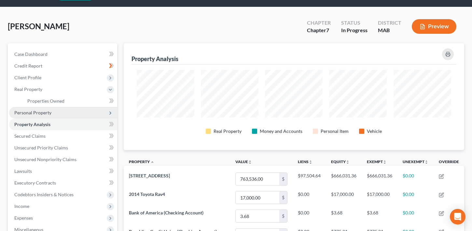
click at [29, 113] on span "Personal Property" at bounding box center [32, 113] width 37 height 6
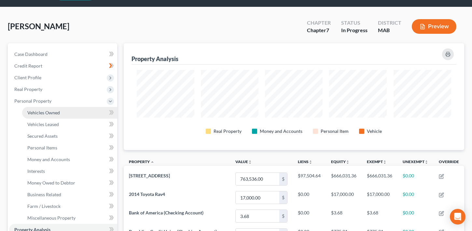
click at [45, 112] on span "Vehicles Owned" at bounding box center [43, 113] width 33 height 6
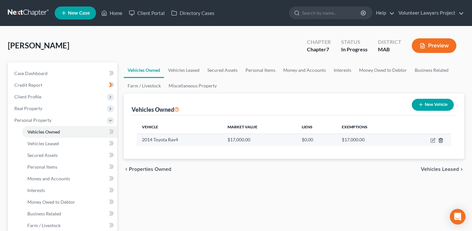
click at [442, 142] on icon "button" at bounding box center [440, 140] width 3 height 4
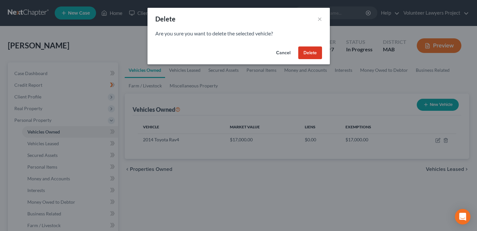
click at [308, 52] on button "Delete" at bounding box center [310, 53] width 24 height 13
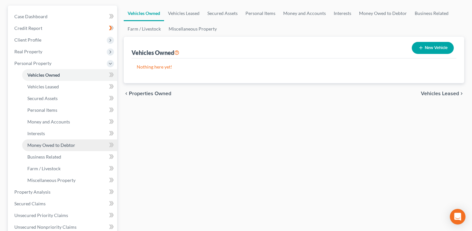
scroll to position [65, 0]
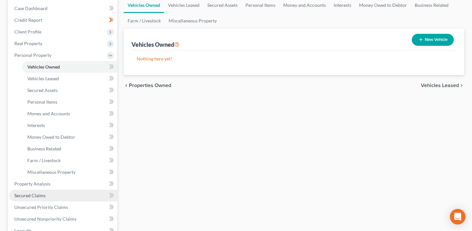
click at [49, 197] on link "Secured Claims" at bounding box center [63, 196] width 108 height 12
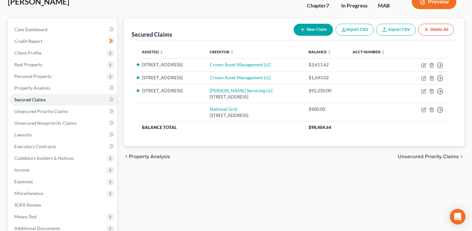
scroll to position [33, 0]
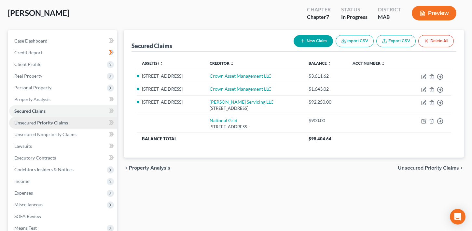
click at [50, 124] on span "Unsecured Priority Claims" at bounding box center [41, 123] width 54 height 6
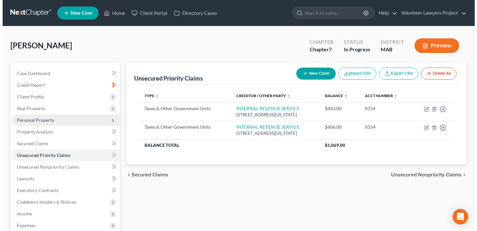
scroll to position [33, 0]
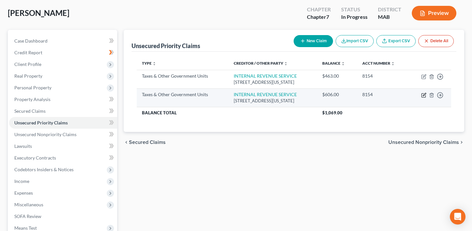
click at [425, 97] on icon "button" at bounding box center [423, 95] width 5 height 5
select select "0"
select select "8"
select select "0"
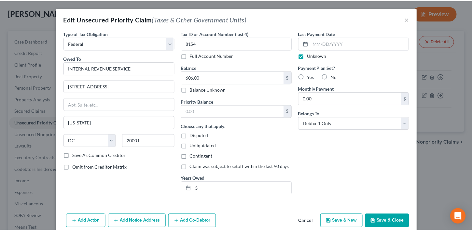
scroll to position [29, 0]
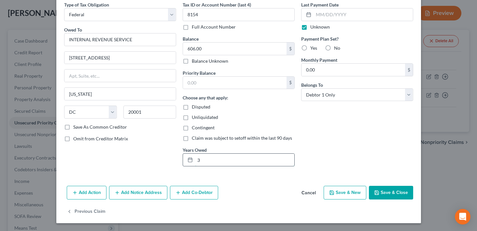
click at [242, 162] on input "3" at bounding box center [244, 160] width 99 height 12
click at [188, 161] on icon at bounding box center [190, 160] width 5 height 5
click at [217, 163] on input "3" at bounding box center [244, 160] width 99 height 12
click at [189, 161] on icon at bounding box center [190, 160] width 5 height 5
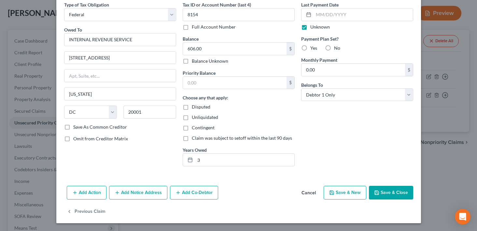
click at [306, 190] on button "Cancel" at bounding box center [308, 193] width 25 height 13
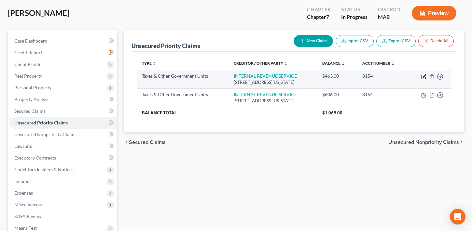
click at [422, 77] on icon "button" at bounding box center [424, 77] width 4 height 4
select select "0"
select select "8"
select select "0"
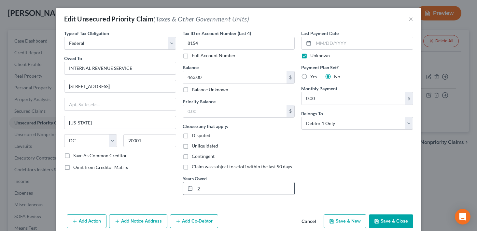
click at [188, 189] on icon at bounding box center [190, 188] width 5 height 5
click at [203, 189] on input "2" at bounding box center [244, 189] width 99 height 12
click at [306, 174] on div "Last Payment Date Unknown Payment Plan Set? Yes No Monthly Payment 0.00 $ Belon…" at bounding box center [357, 115] width 119 height 171
click at [188, 188] on icon at bounding box center [190, 188] width 5 height 5
click at [199, 187] on input "text" at bounding box center [244, 189] width 99 height 12
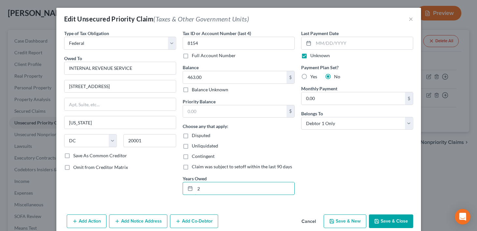
type input "2"
click at [346, 180] on div "Last Payment Date Unknown Payment Plan Set? Yes No Monthly Payment 0.00 $ Belon…" at bounding box center [357, 115] width 119 height 171
click at [309, 220] on button "Cancel" at bounding box center [308, 222] width 25 height 13
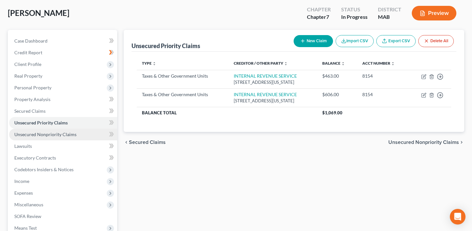
click at [54, 136] on span "Unsecured Nonpriority Claims" at bounding box center [45, 135] width 62 height 6
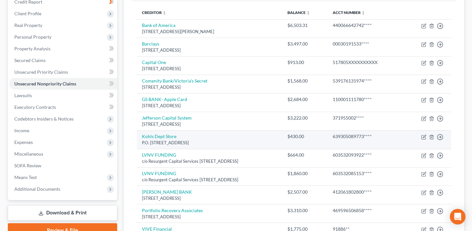
scroll to position [98, 0]
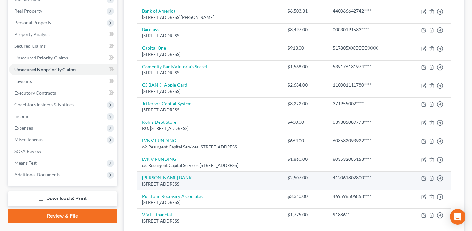
click at [242, 183] on div "[STREET_ADDRESS]" at bounding box center [209, 184] width 135 height 6
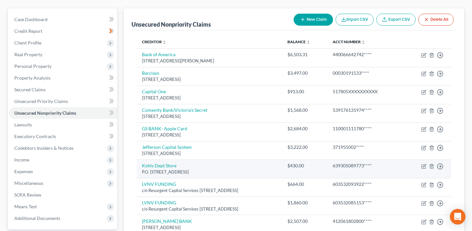
scroll to position [33, 0]
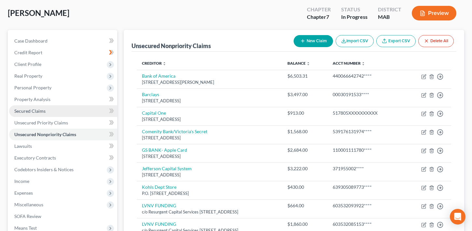
click at [40, 112] on span "Secured Claims" at bounding box center [29, 111] width 31 height 6
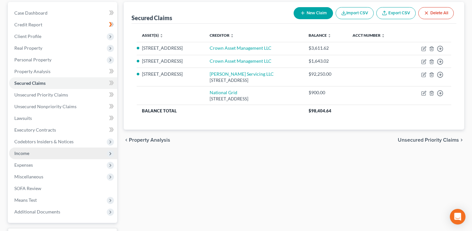
scroll to position [65, 0]
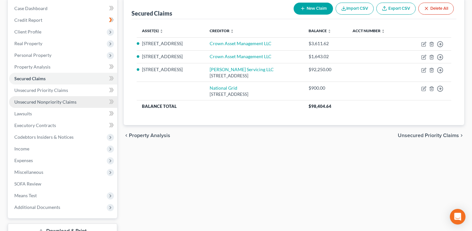
click at [49, 101] on span "Unsecured Nonpriority Claims" at bounding box center [45, 102] width 62 height 6
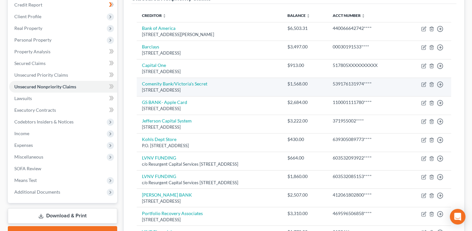
scroll to position [65, 0]
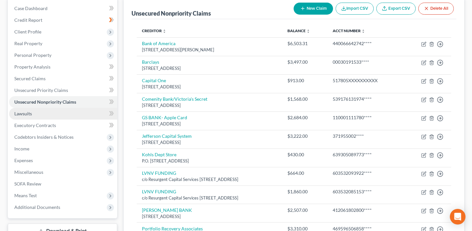
click at [27, 113] on span "Lawsuits" at bounding box center [23, 114] width 18 height 6
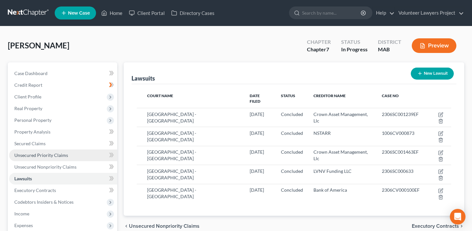
scroll to position [33, 0]
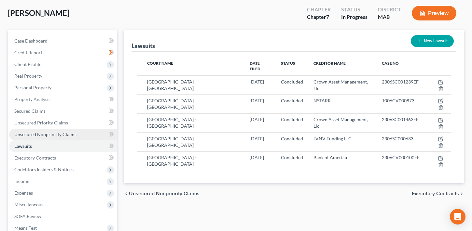
click at [53, 133] on span "Unsecured Nonpriority Claims" at bounding box center [45, 135] width 62 height 6
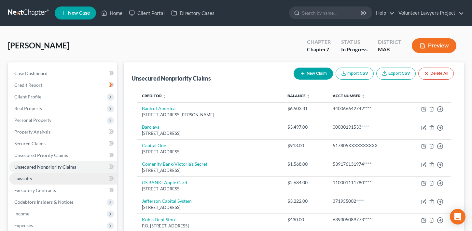
click at [30, 179] on span "Lawsuits" at bounding box center [23, 179] width 18 height 6
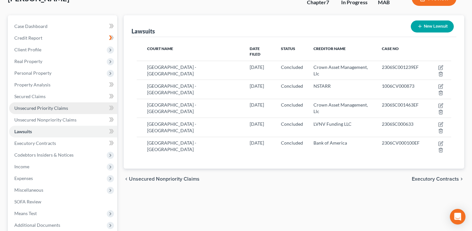
scroll to position [65, 0]
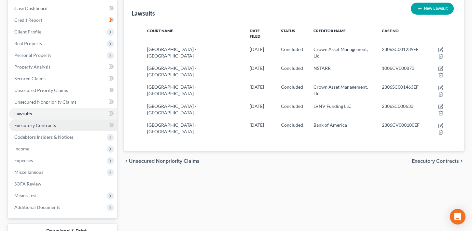
drag, startPoint x: 48, startPoint y: 126, endPoint x: 51, endPoint y: 126, distance: 3.9
click at [48, 126] on span "Executory Contracts" at bounding box center [35, 126] width 42 height 6
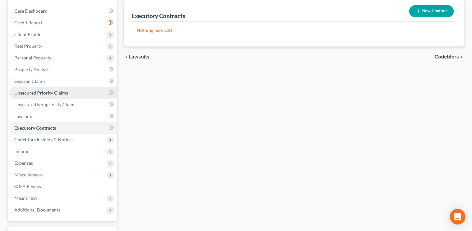
scroll to position [65, 0]
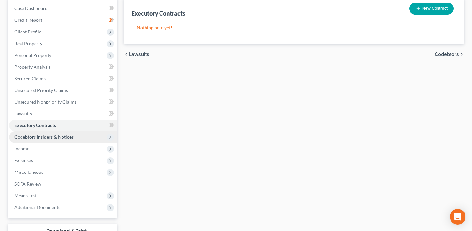
click at [58, 140] on span "Codebtors Insiders & Notices" at bounding box center [43, 137] width 59 height 6
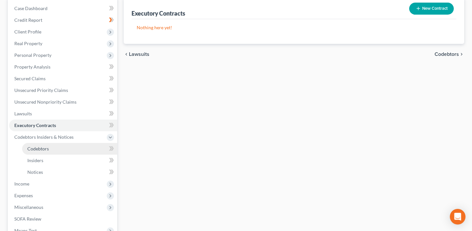
click at [49, 150] on link "Codebtors" at bounding box center [69, 149] width 95 height 12
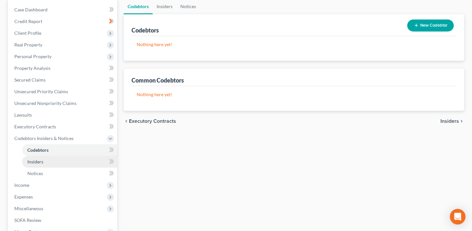
scroll to position [65, 0]
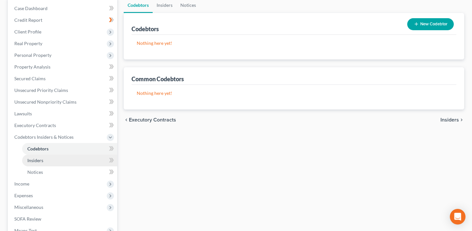
click at [49, 162] on link "Insiders" at bounding box center [69, 161] width 95 height 12
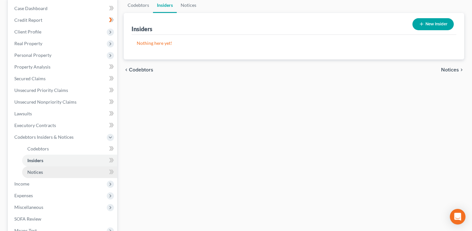
click at [48, 172] on link "Notices" at bounding box center [69, 173] width 95 height 12
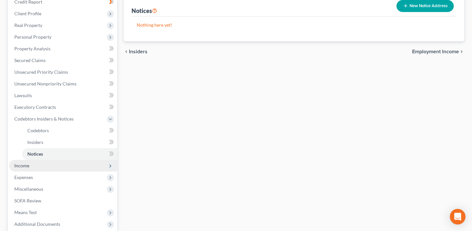
scroll to position [98, 0]
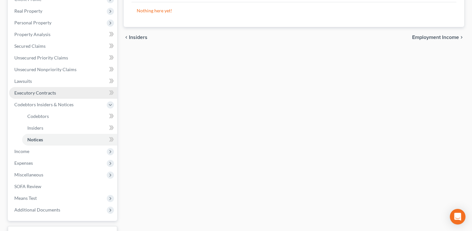
click at [50, 91] on span "Executory Contracts" at bounding box center [35, 93] width 42 height 6
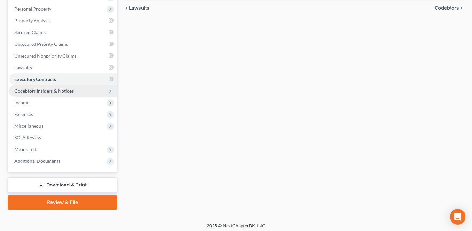
scroll to position [115, 0]
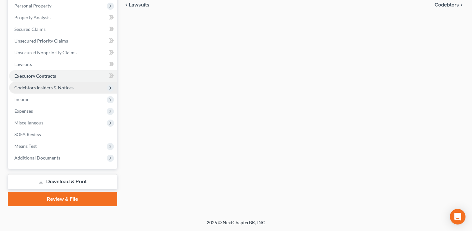
click at [58, 86] on span "Codebtors Insiders & Notices" at bounding box center [43, 88] width 59 height 6
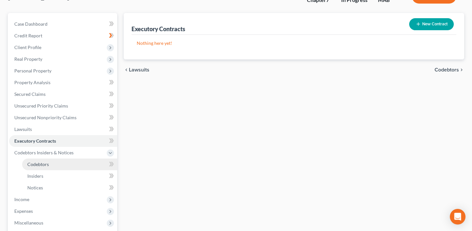
scroll to position [82, 0]
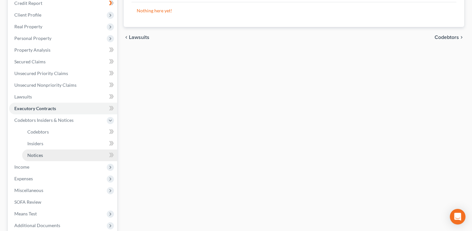
click at [49, 158] on link "Notices" at bounding box center [69, 156] width 95 height 12
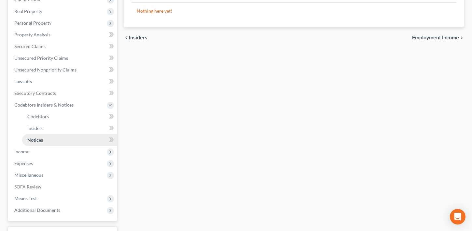
scroll to position [98, 0]
click at [36, 154] on span "Income" at bounding box center [63, 152] width 108 height 12
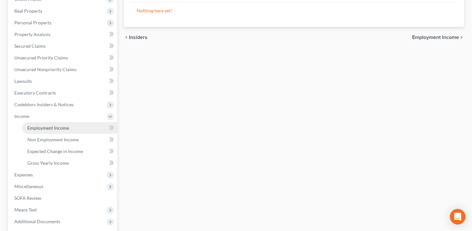
click at [54, 129] on span "Employment Income" at bounding box center [48, 128] width 42 height 6
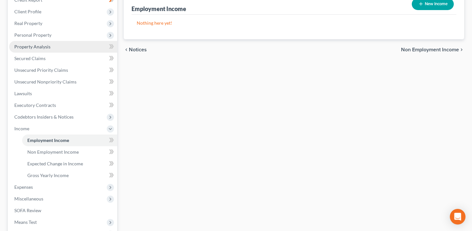
scroll to position [130, 0]
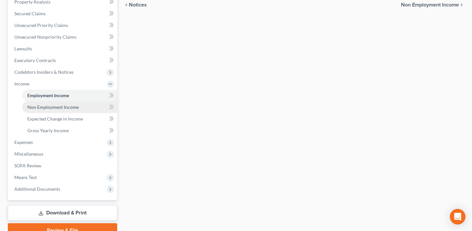
click at [52, 106] on span "Non Employment Income" at bounding box center [52, 108] width 51 height 6
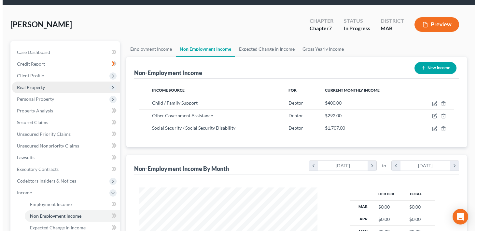
scroll to position [33, 0]
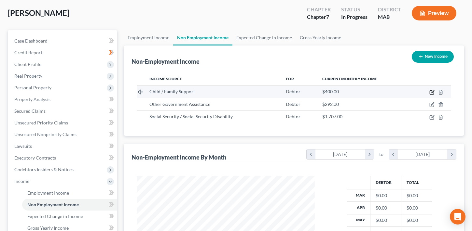
click at [430, 91] on icon "button" at bounding box center [432, 93] width 4 height 4
select select "7"
select select "1"
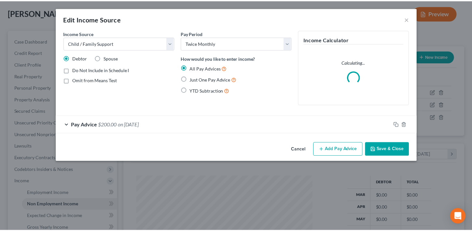
scroll to position [117, 193]
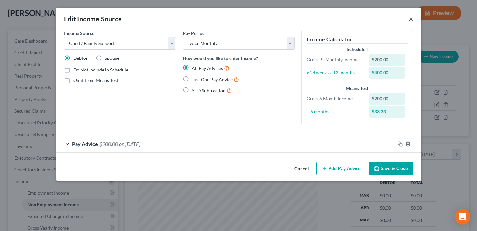
click at [410, 20] on button "×" at bounding box center [411, 19] width 5 height 8
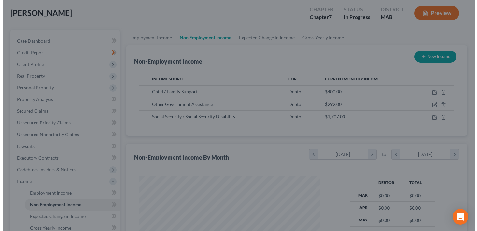
scroll to position [325458, 325384]
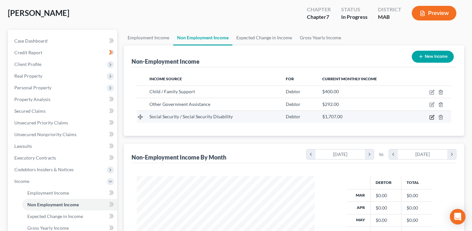
click at [431, 117] on icon "button" at bounding box center [431, 117] width 5 height 5
select select "4"
select select "0"
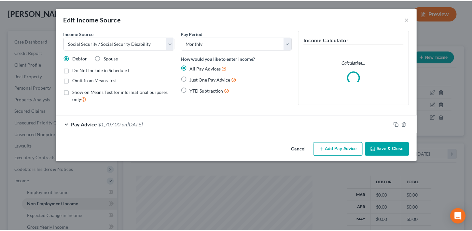
scroll to position [117, 193]
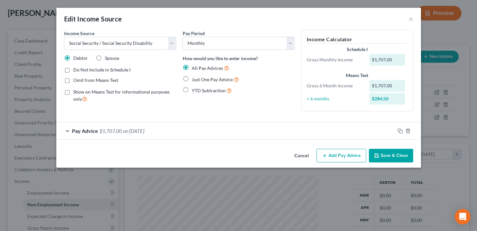
click at [305, 156] on button "Cancel" at bounding box center [301, 156] width 25 height 13
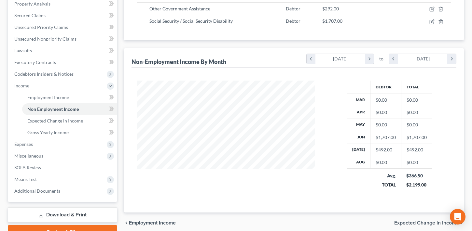
scroll to position [130, 0]
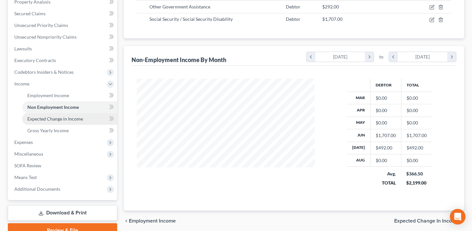
click at [60, 119] on span "Expected Change in Income" at bounding box center [55, 119] width 56 height 6
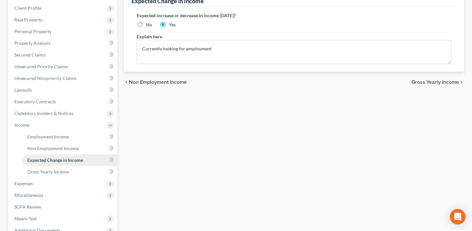
scroll to position [98, 0]
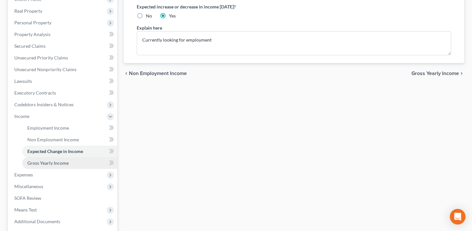
click at [61, 164] on span "Gross Yearly Income" at bounding box center [47, 164] width 41 height 6
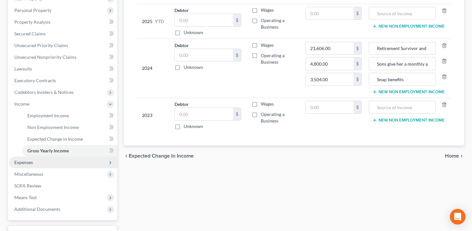
scroll to position [130, 0]
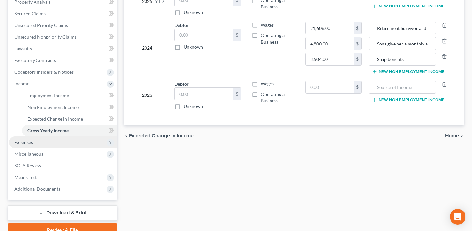
click at [28, 144] on span "Expenses" at bounding box center [23, 143] width 19 height 6
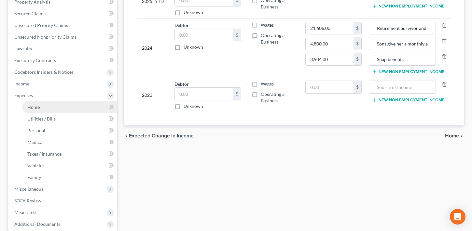
click at [35, 106] on span "Home" at bounding box center [33, 108] width 12 height 6
click at [39, 107] on span "Home" at bounding box center [33, 108] width 12 height 6
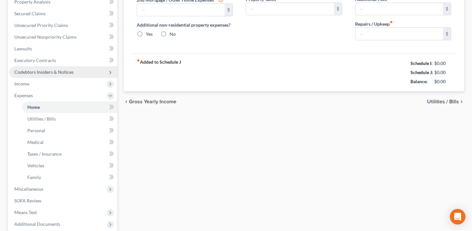
type input "0.00"
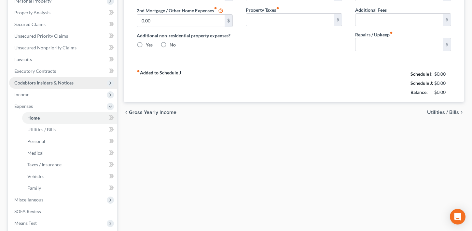
radio input "true"
type input "0.00"
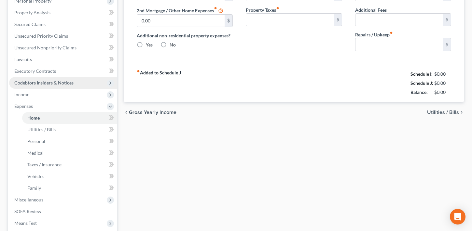
type input "0.00"
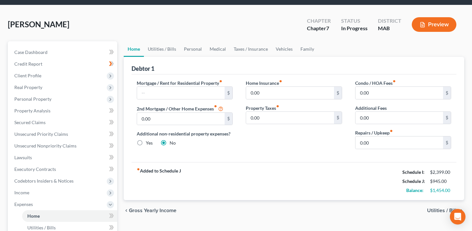
scroll to position [33, 0]
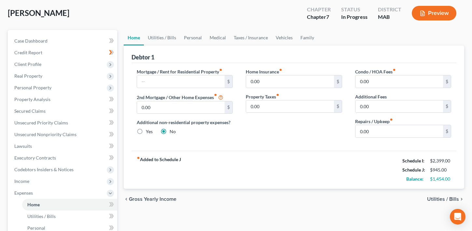
click at [455, 198] on span "Utilities / Bills" at bounding box center [443, 199] width 32 height 5
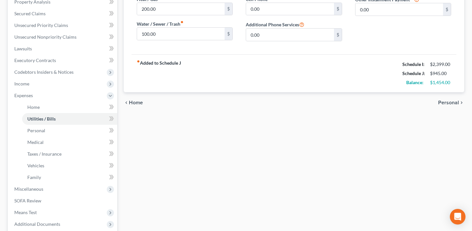
scroll to position [98, 0]
